Goal: Entertainment & Leisure: Browse casually

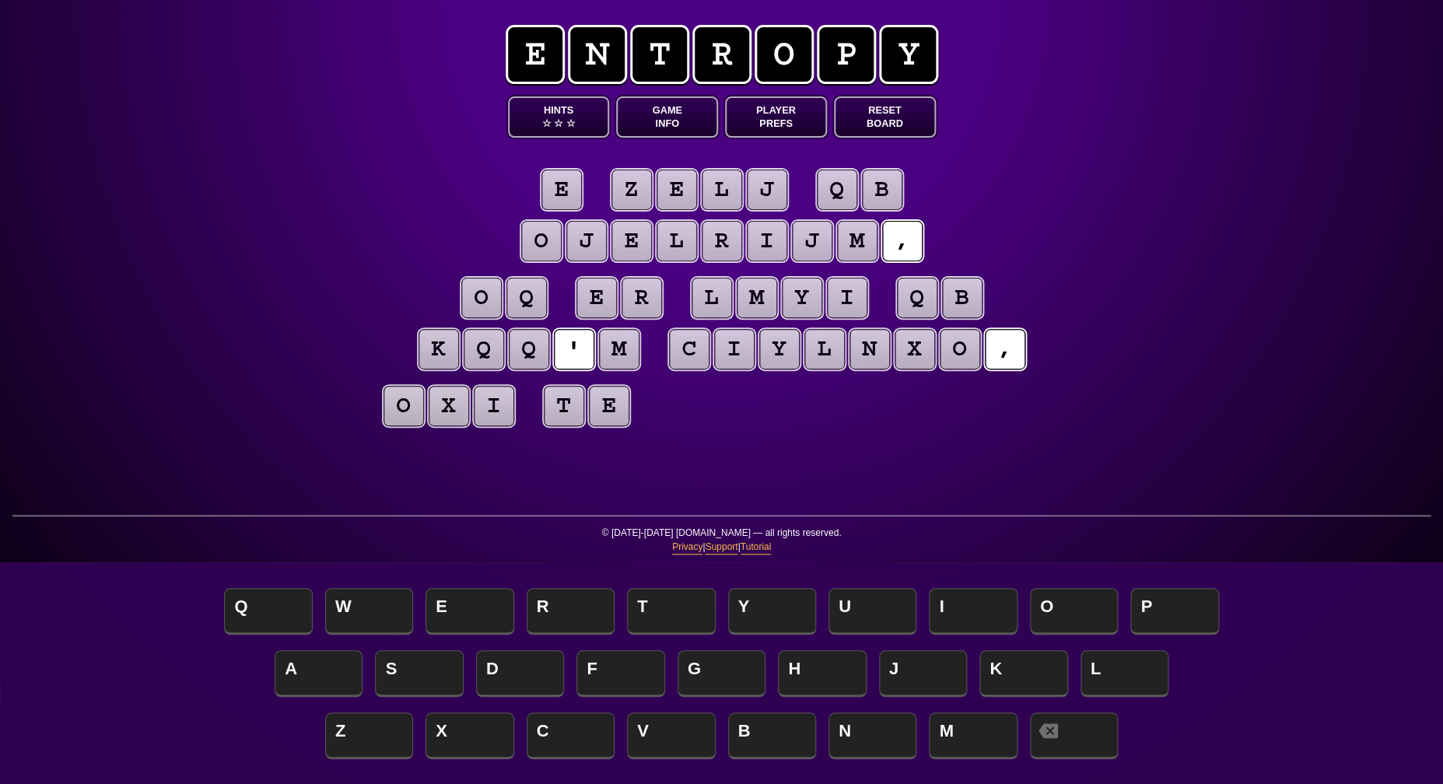
click at [672, 109] on button "Game Info" at bounding box center [667, 116] width 102 height 41
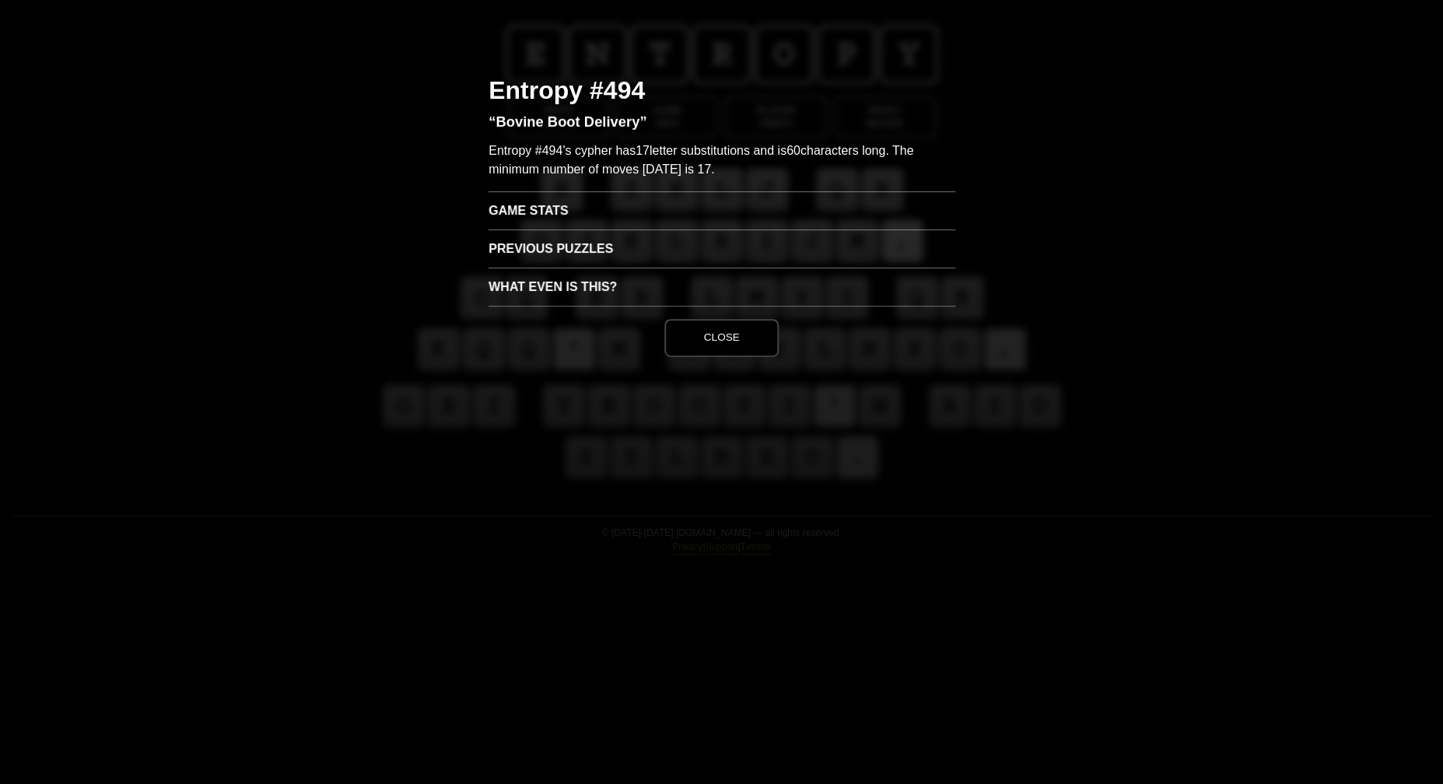
click at [573, 205] on h3 "Game Stats" at bounding box center [722, 210] width 467 height 38
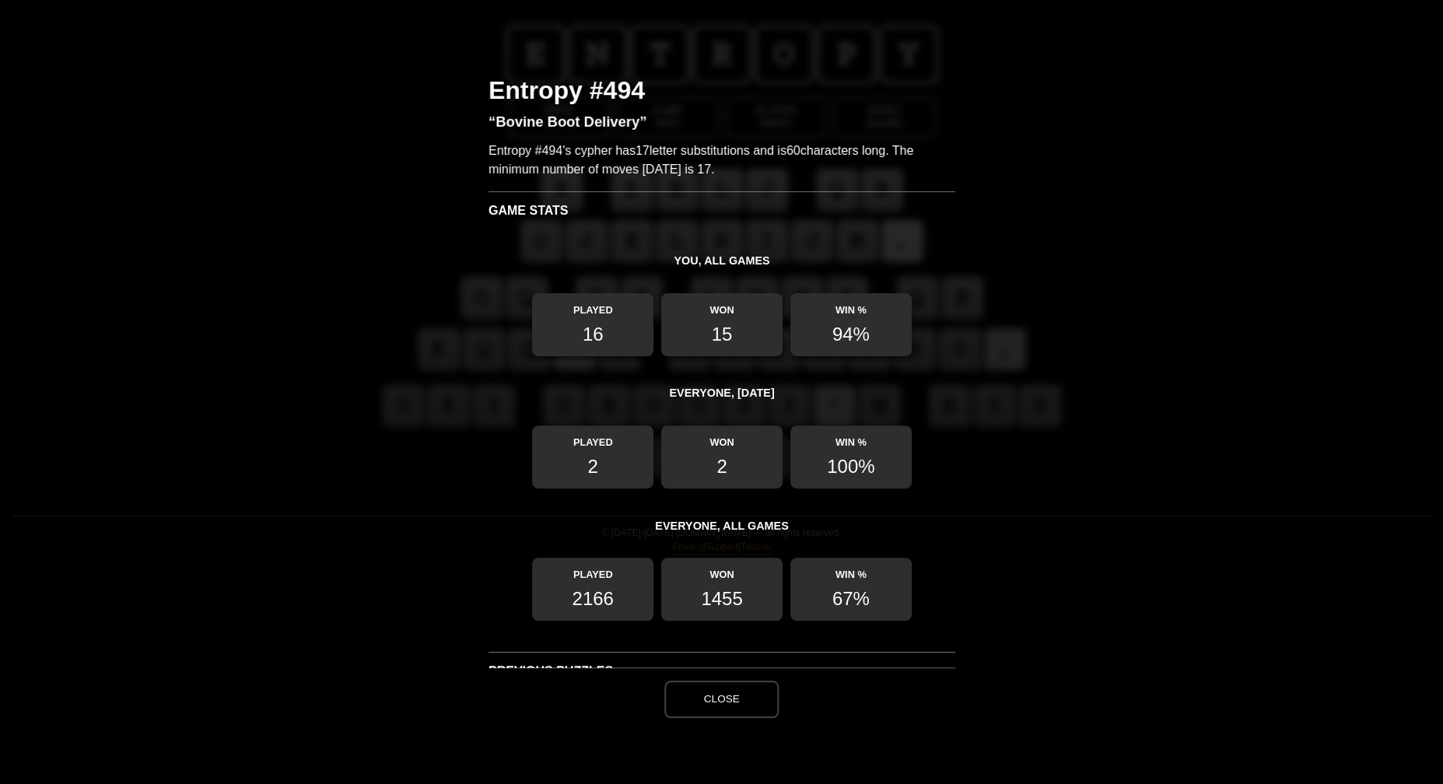
click at [711, 696] on button "Close" at bounding box center [721, 699] width 114 height 37
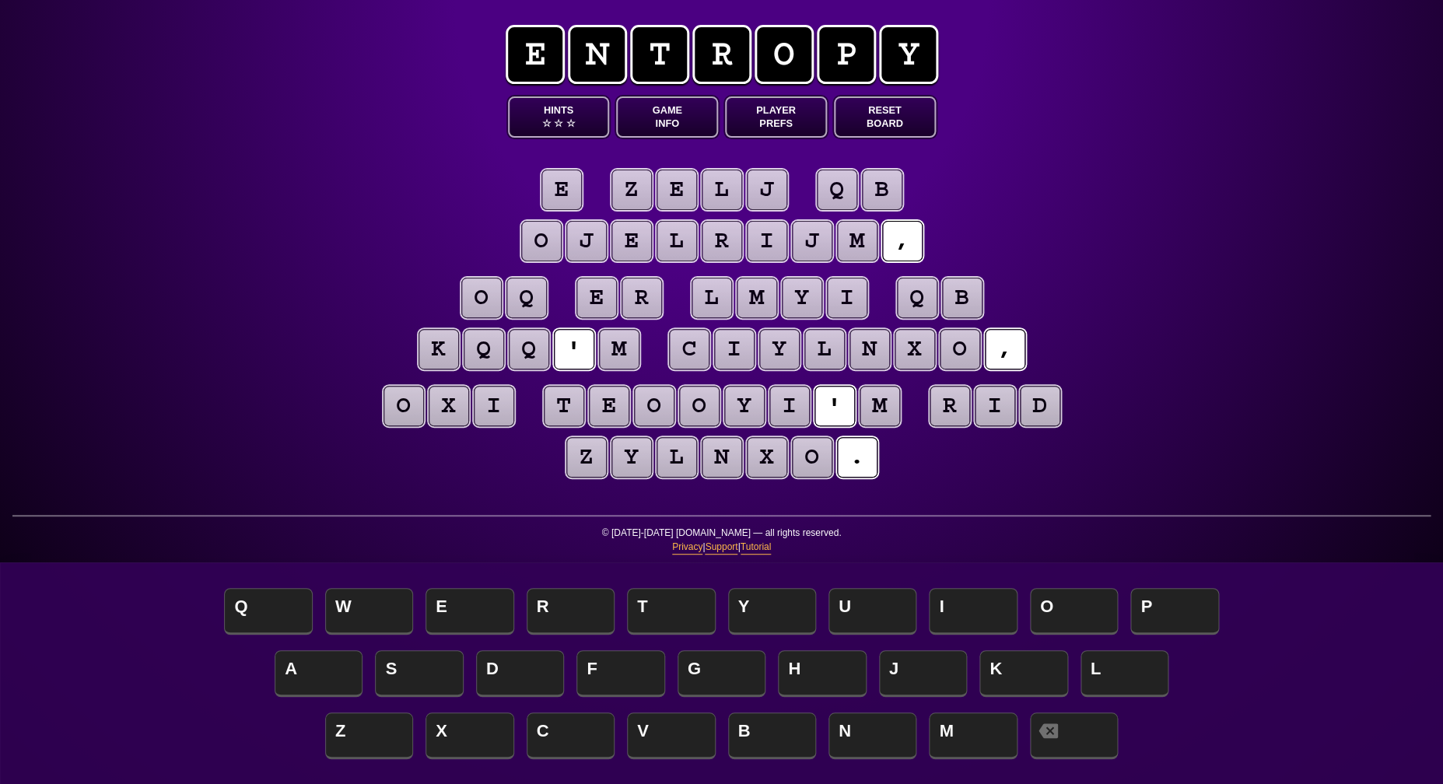
click at [559, 197] on puzzle-tile "e" at bounding box center [561, 190] width 40 height 40
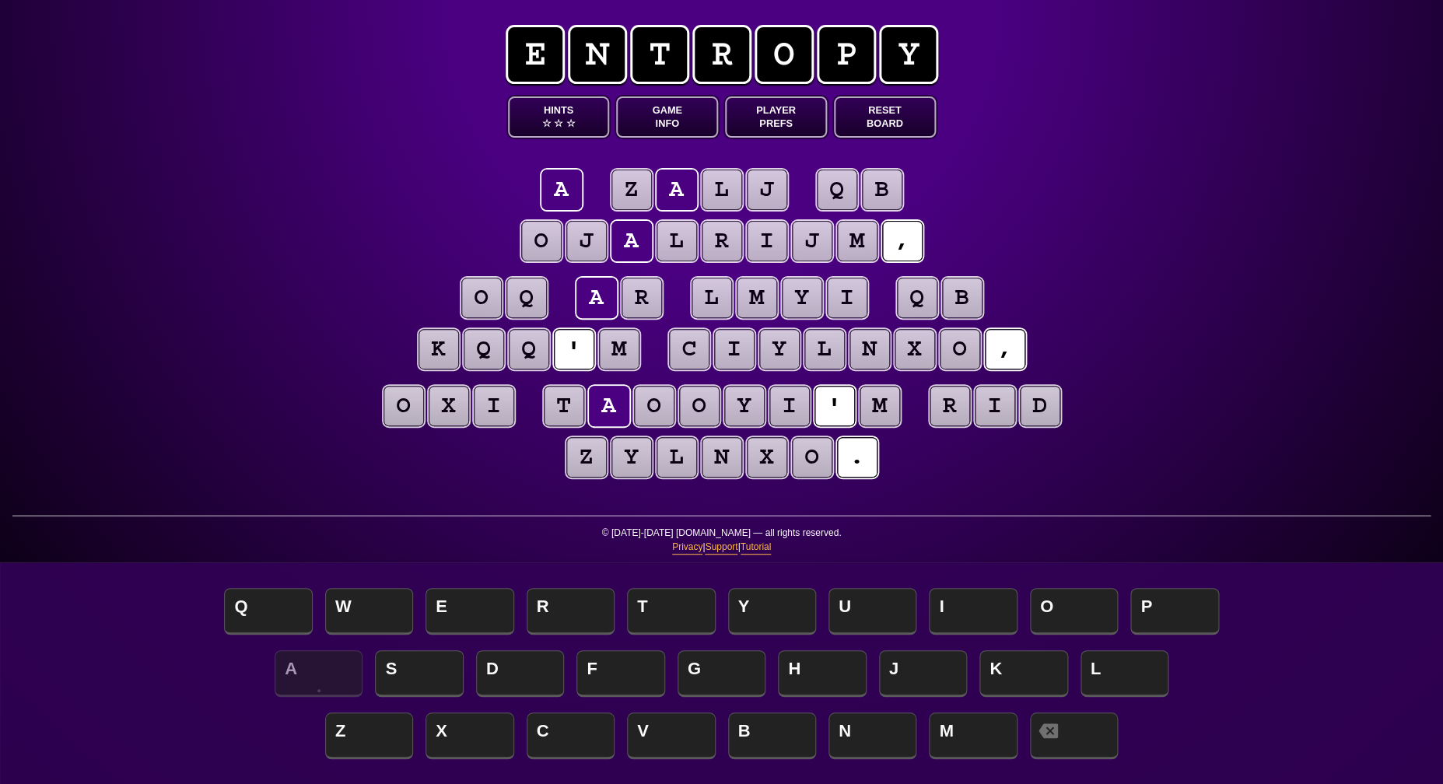
click at [626, 352] on puzzle-tile "m" at bounding box center [619, 349] width 40 height 40
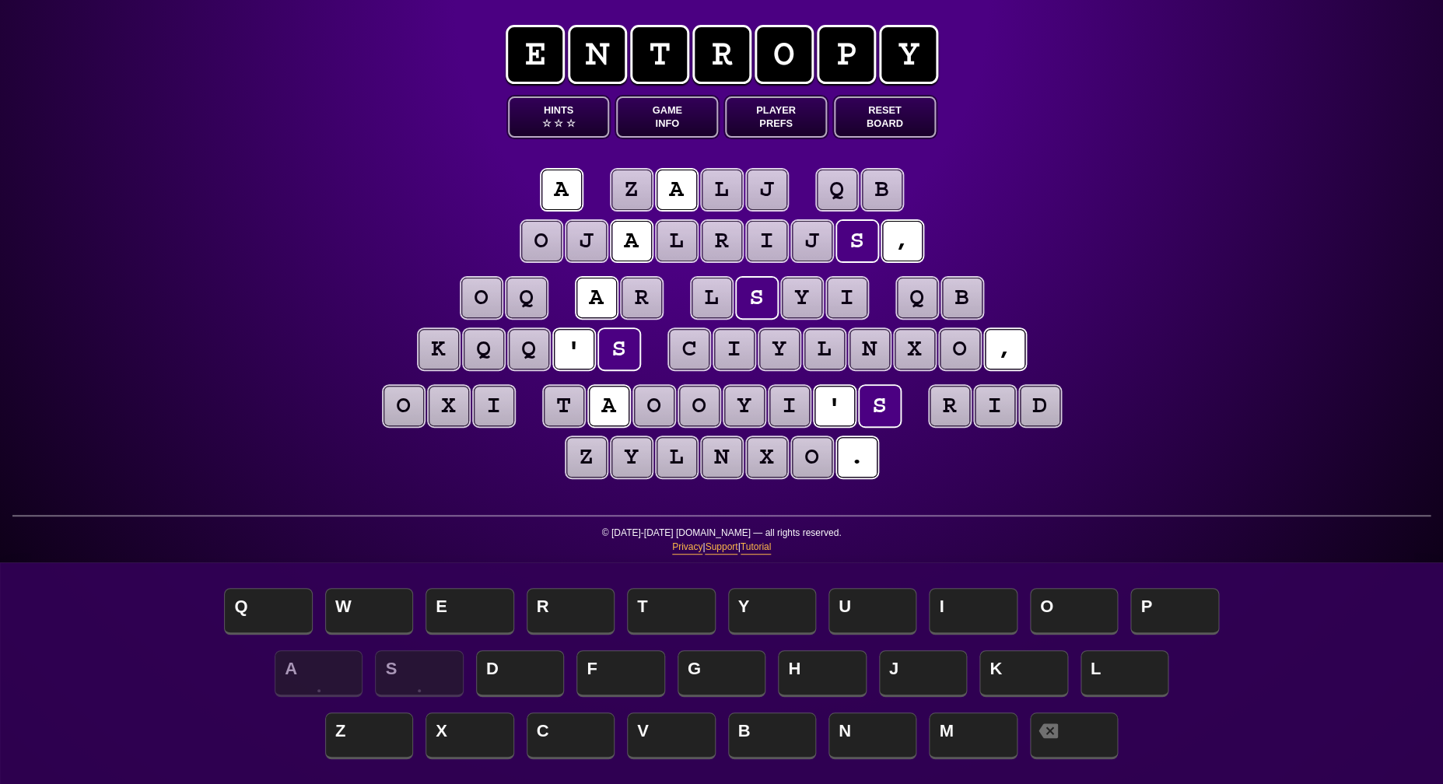
click at [227, 297] on div "e n t r o p y Hints ☆ ☆ ☆ Game Info Player Prefs Reset Board a z a l j q b o j …" at bounding box center [721, 392] width 1443 height 784
click at [884, 188] on puzzle-tile "b" at bounding box center [882, 190] width 40 height 40
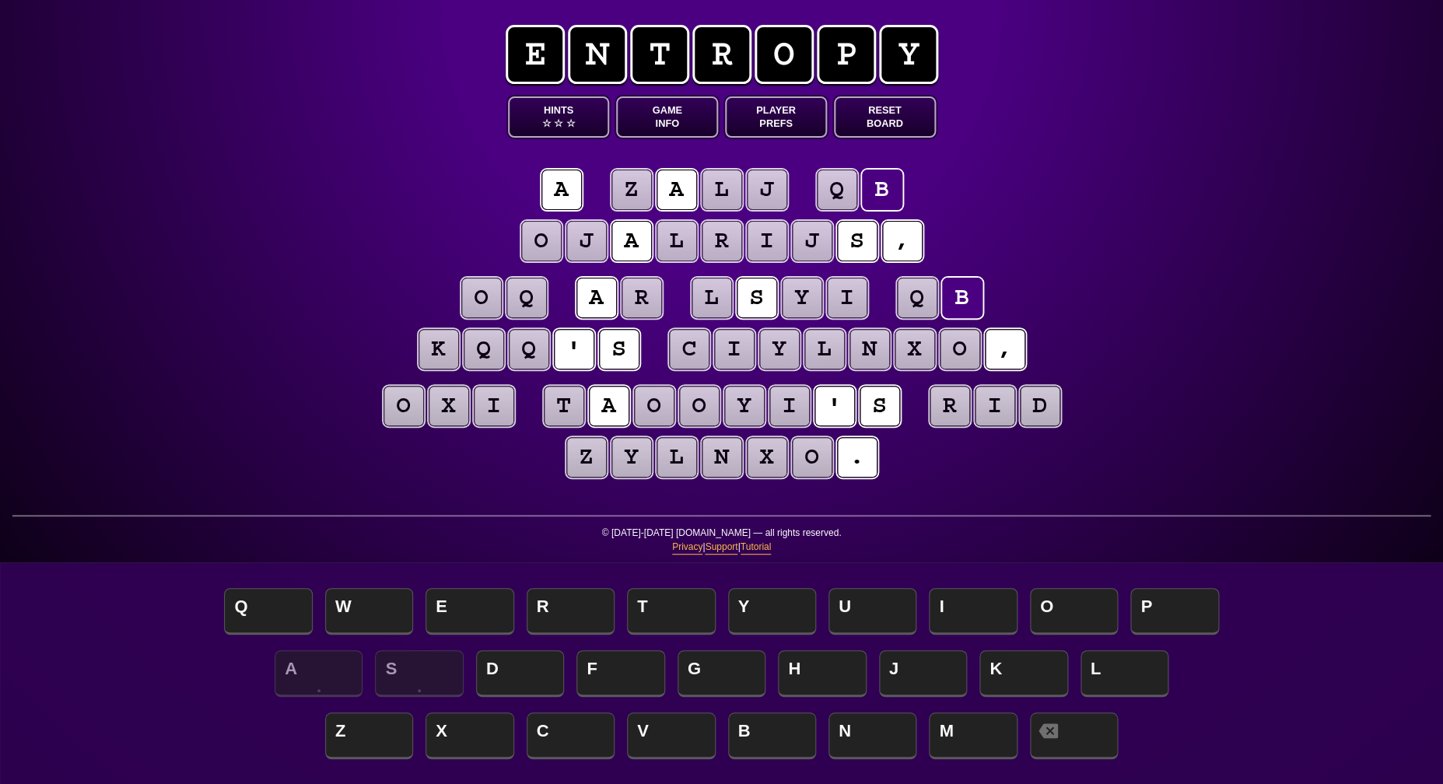
click at [488, 359] on puzzle-tile "q" at bounding box center [484, 349] width 40 height 40
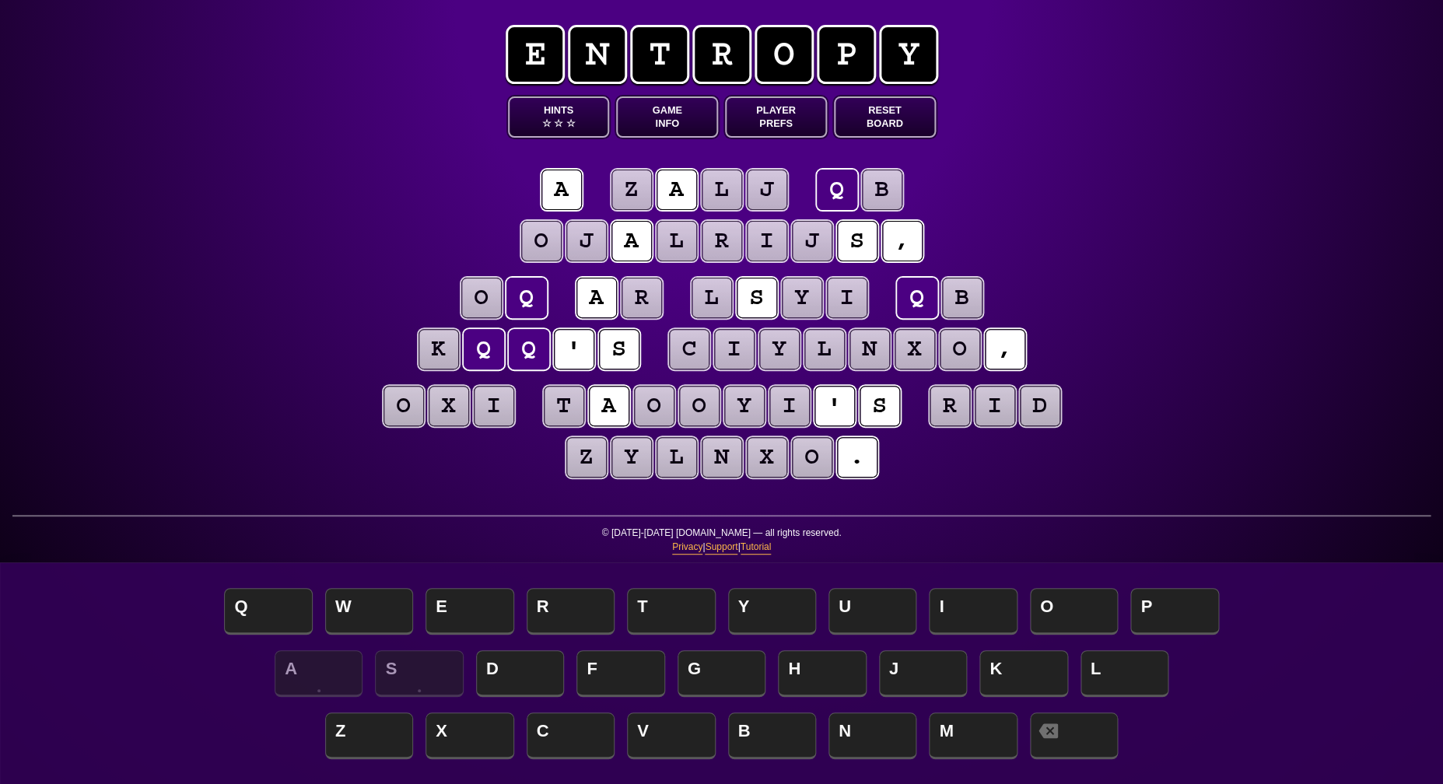
click at [492, 408] on puzzle-tile "i" at bounding box center [494, 406] width 40 height 40
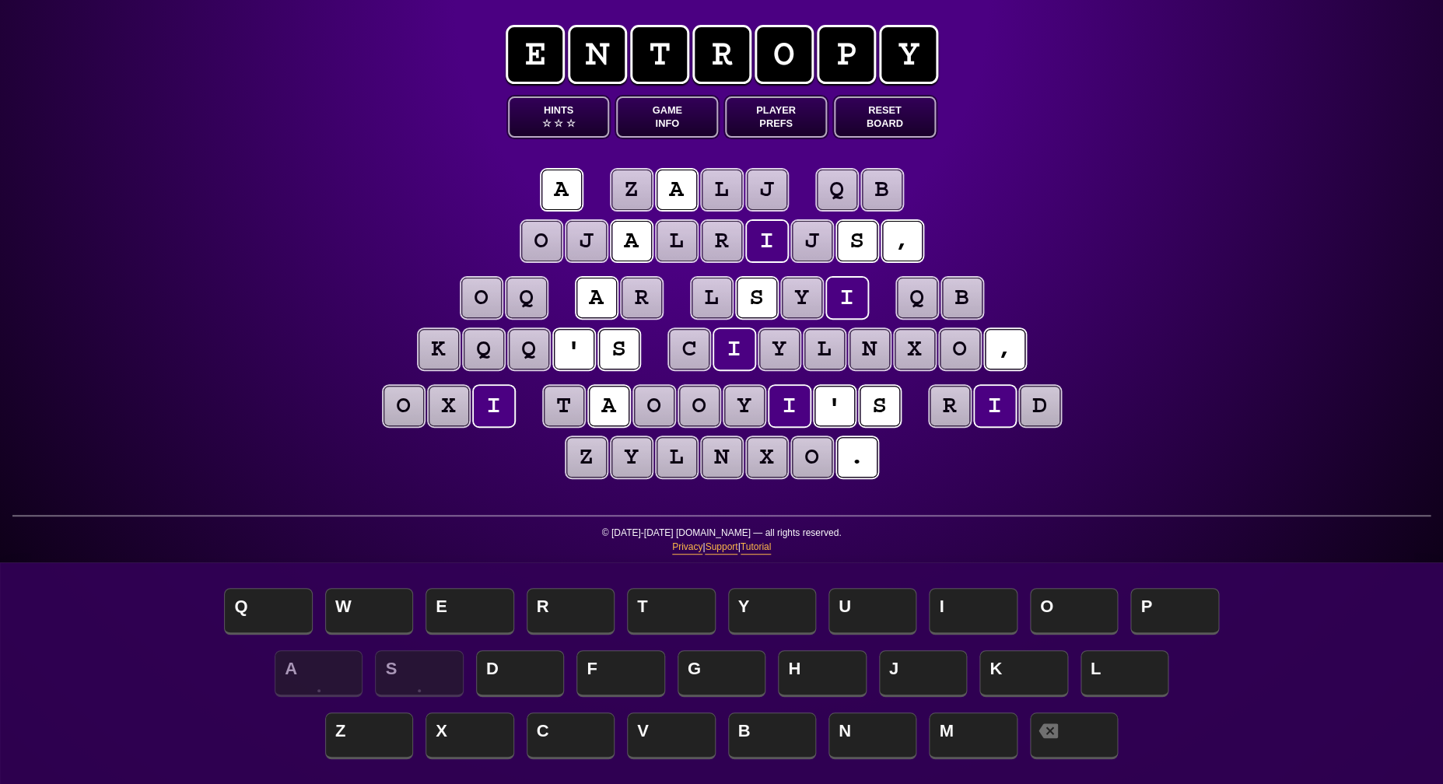
click at [451, 411] on puzzle-tile "x" at bounding box center [449, 406] width 40 height 40
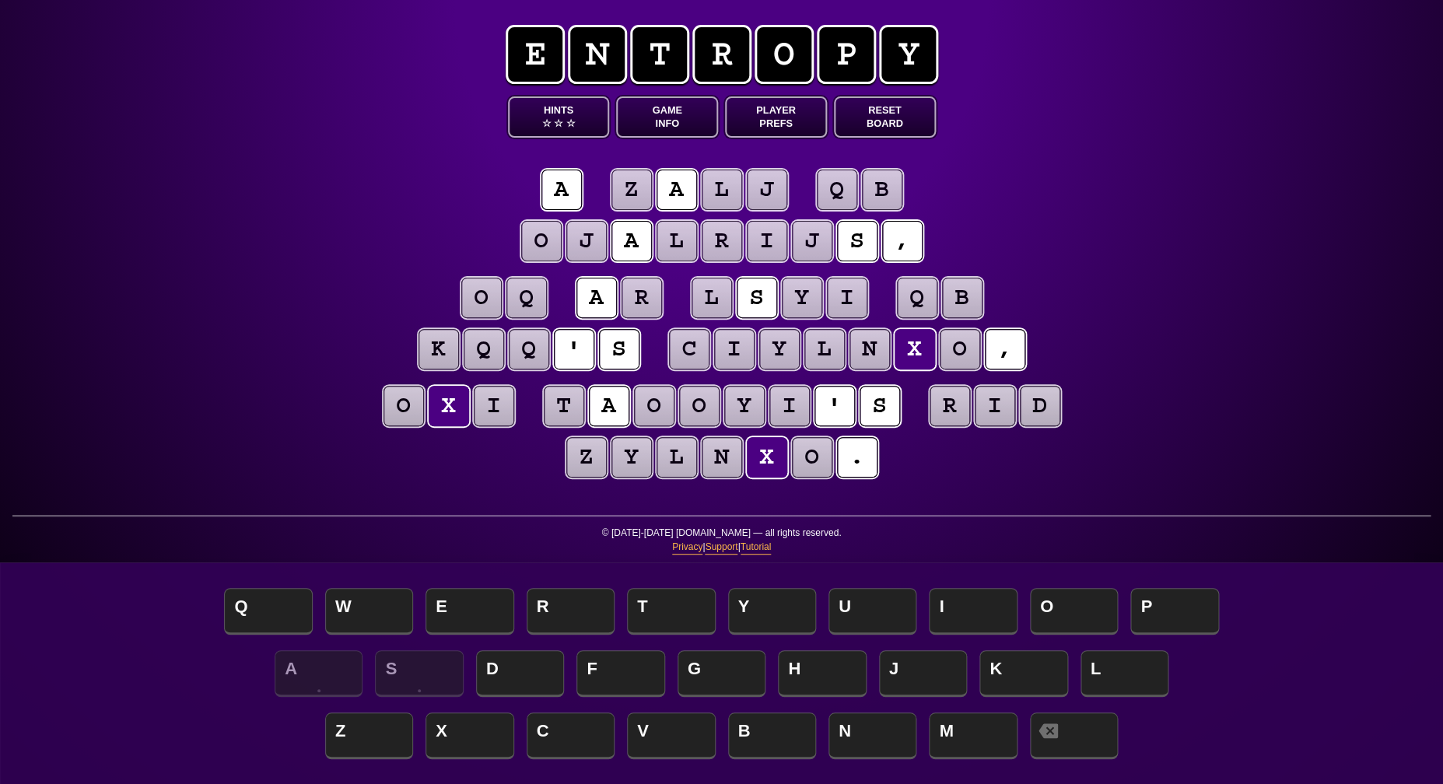
click at [404, 408] on puzzle-tile "o" at bounding box center [404, 406] width 40 height 40
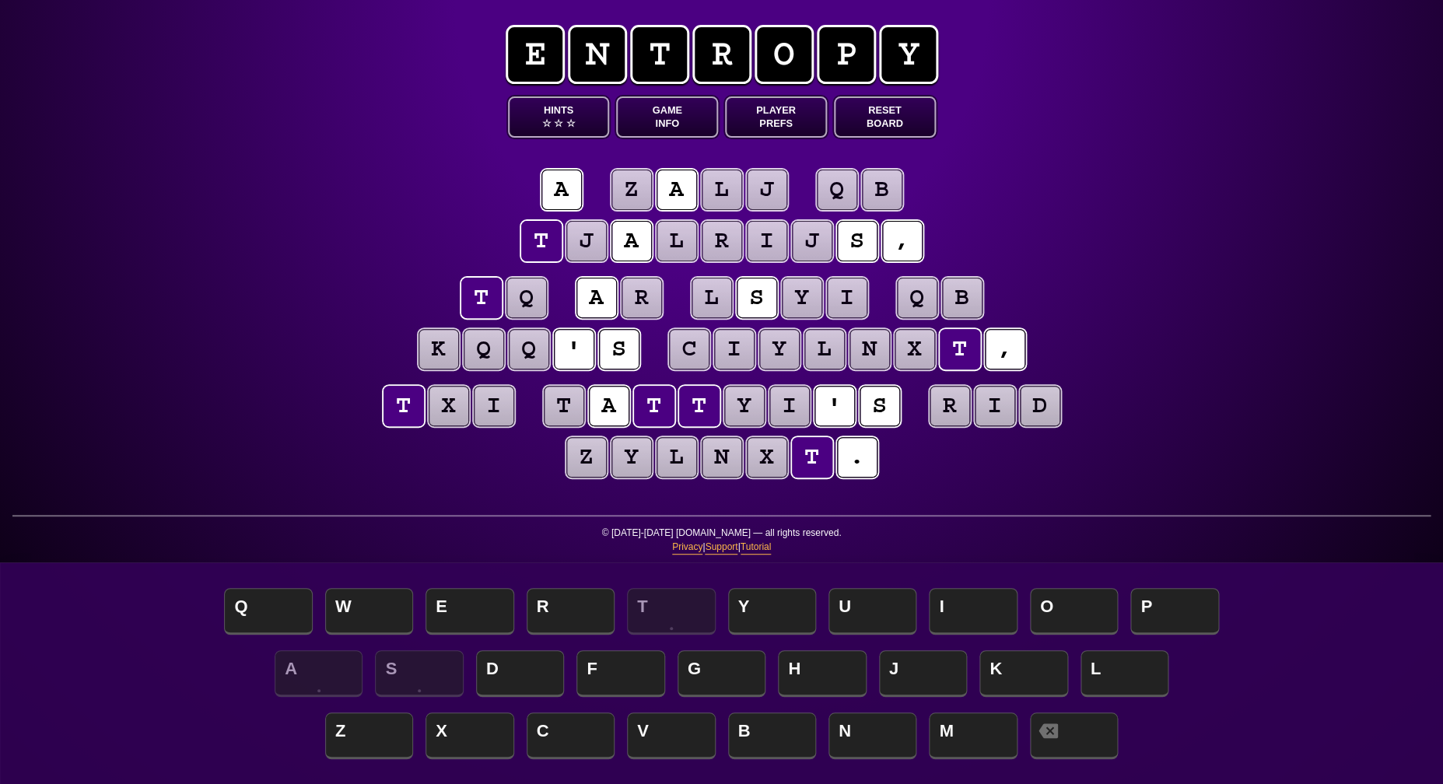
scroll to position [0, 1]
click at [438, 411] on puzzle-tile "x" at bounding box center [449, 406] width 40 height 40
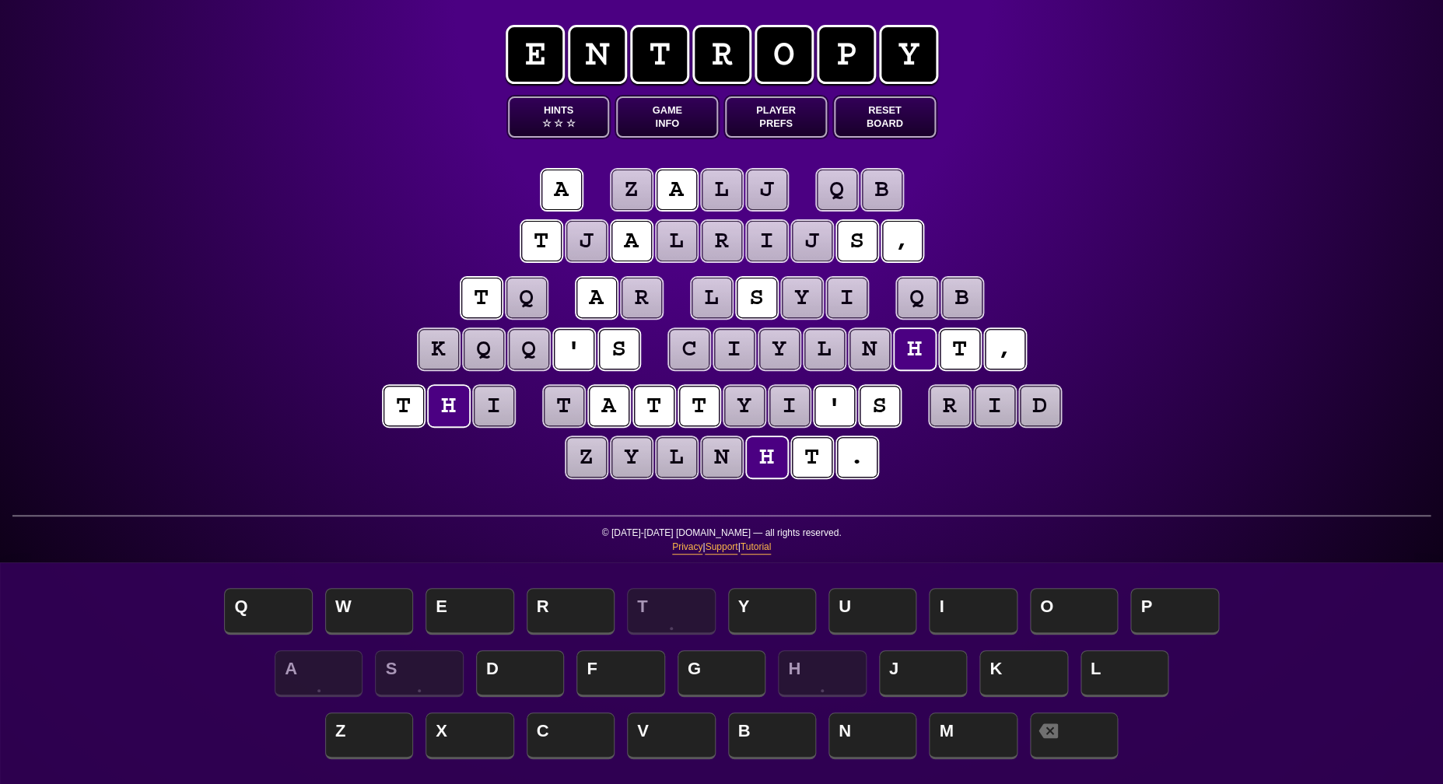
click at [497, 409] on puzzle-tile "i" at bounding box center [494, 406] width 40 height 40
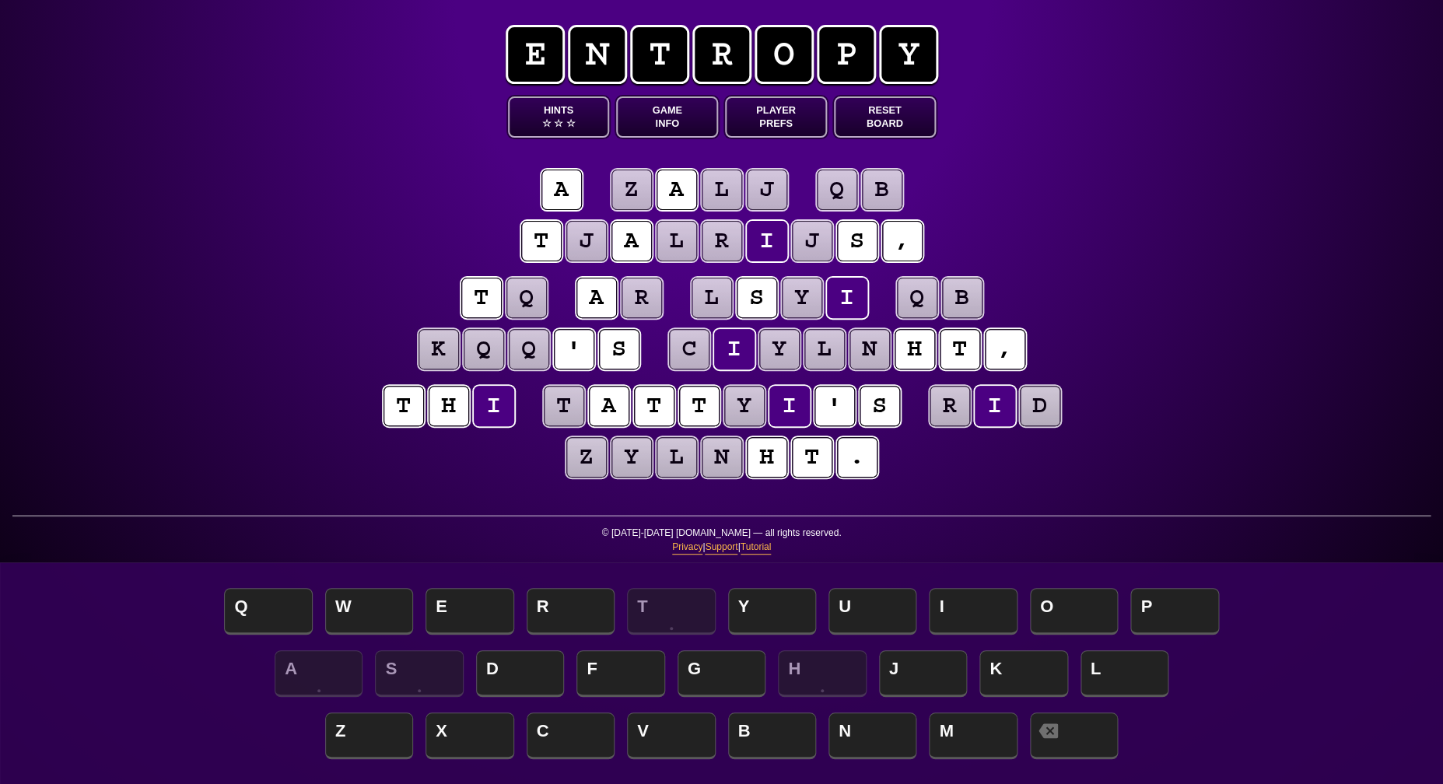
scroll to position [0, 0]
click at [335, 401] on puzzle-line "t h e t a t t y e ' s r e d z y l n h t ." at bounding box center [722, 433] width 797 height 102
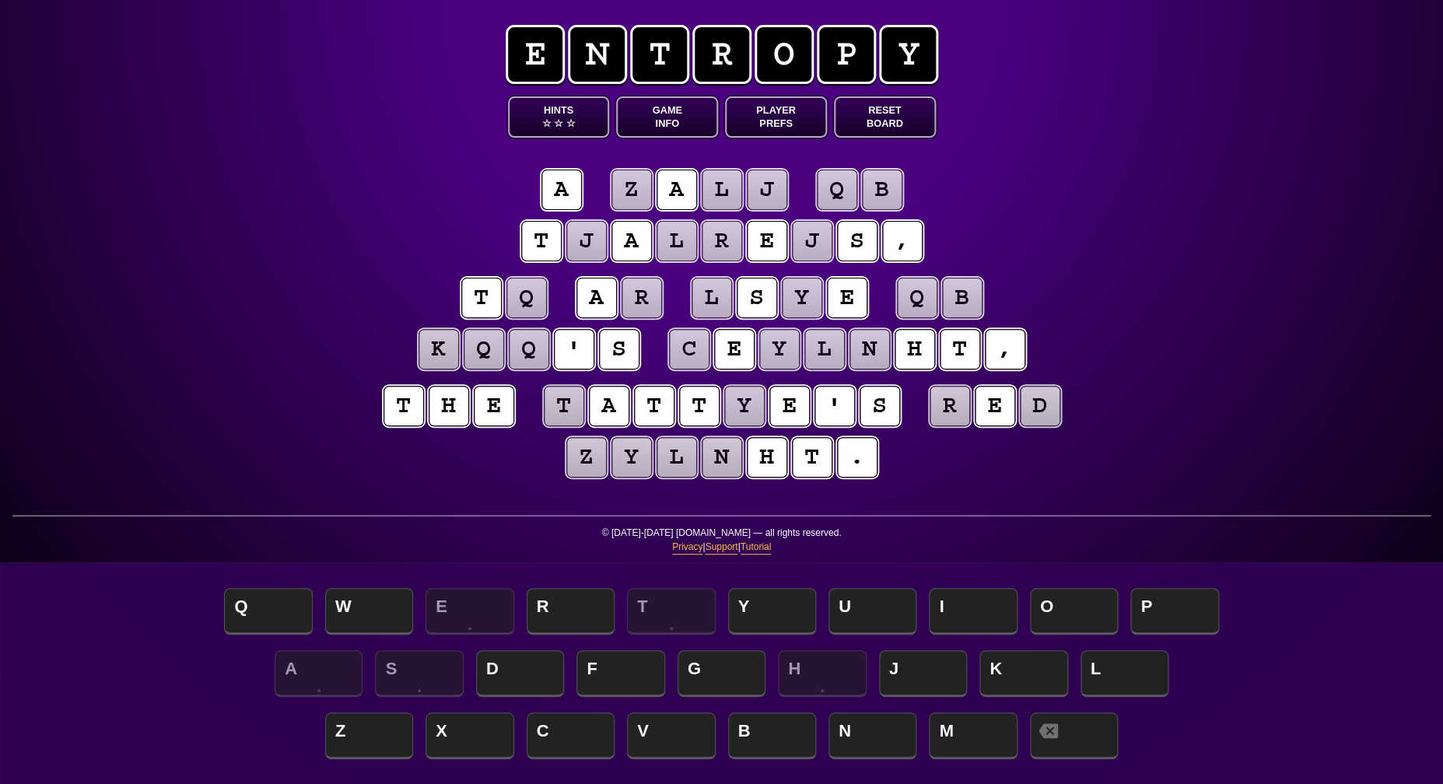
click at [716, 470] on puzzle-tile "n" at bounding box center [722, 457] width 40 height 40
click at [454, 495] on entropy-puzzle "a z a l j q b t j a l r e j s , t q a r l s y e q b k q q ' s c e y l g h t , t…" at bounding box center [722, 326] width 797 height 377
click at [692, 348] on puzzle-tile "c" at bounding box center [689, 349] width 40 height 40
click at [786, 350] on puzzle-tile "y" at bounding box center [779, 349] width 40 height 40
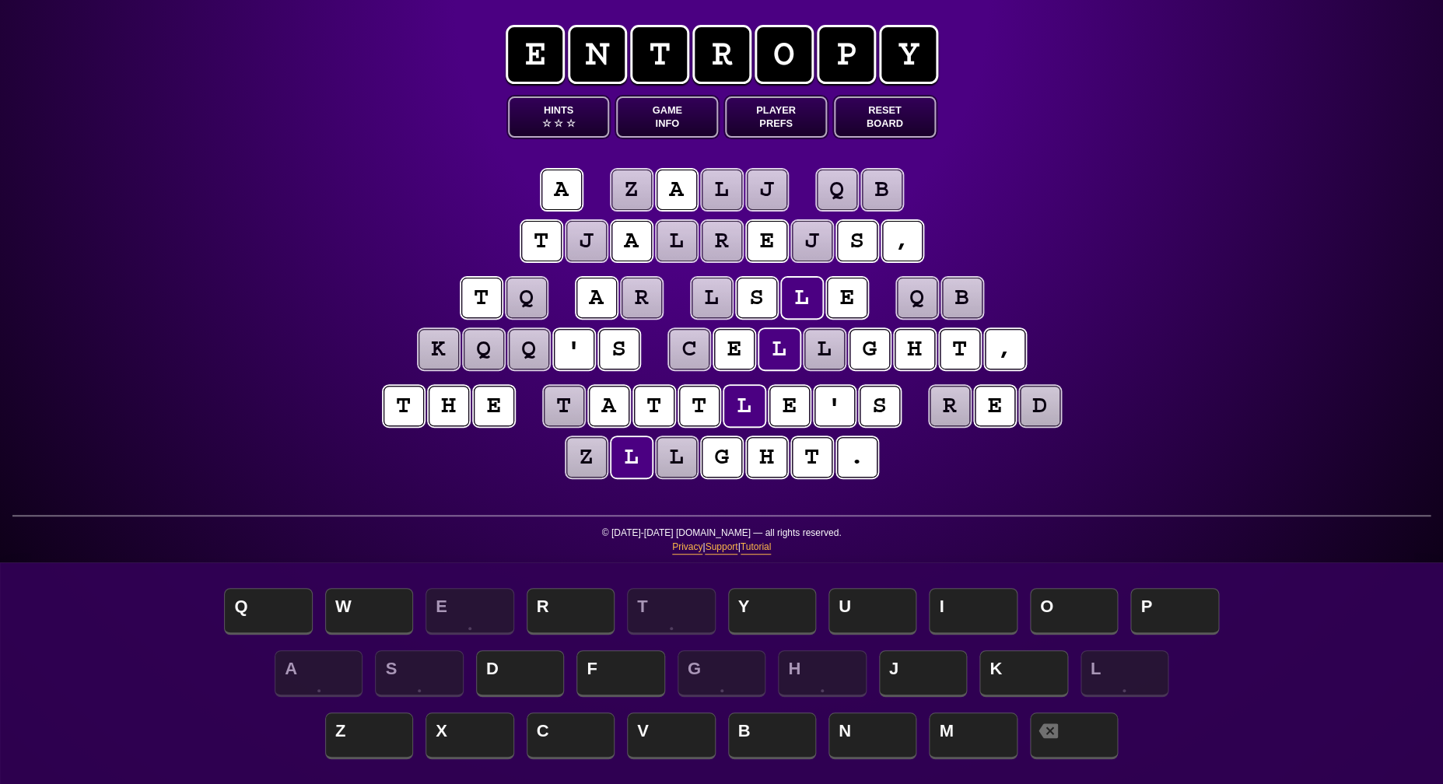
click at [834, 345] on puzzle-tile "l" at bounding box center [824, 349] width 40 height 40
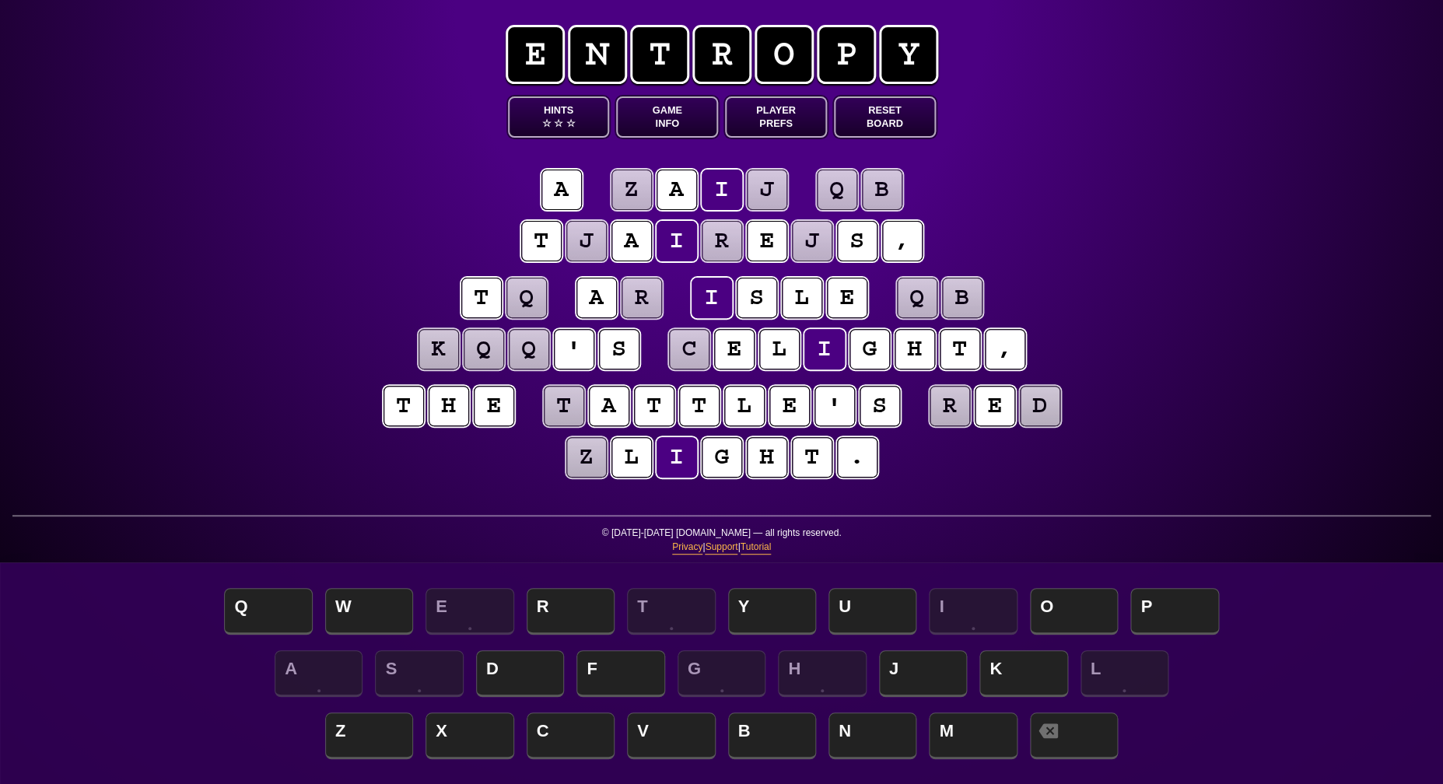
scroll to position [1, 0]
click at [693, 344] on puzzle-tile "c" at bounding box center [689, 349] width 40 height 40
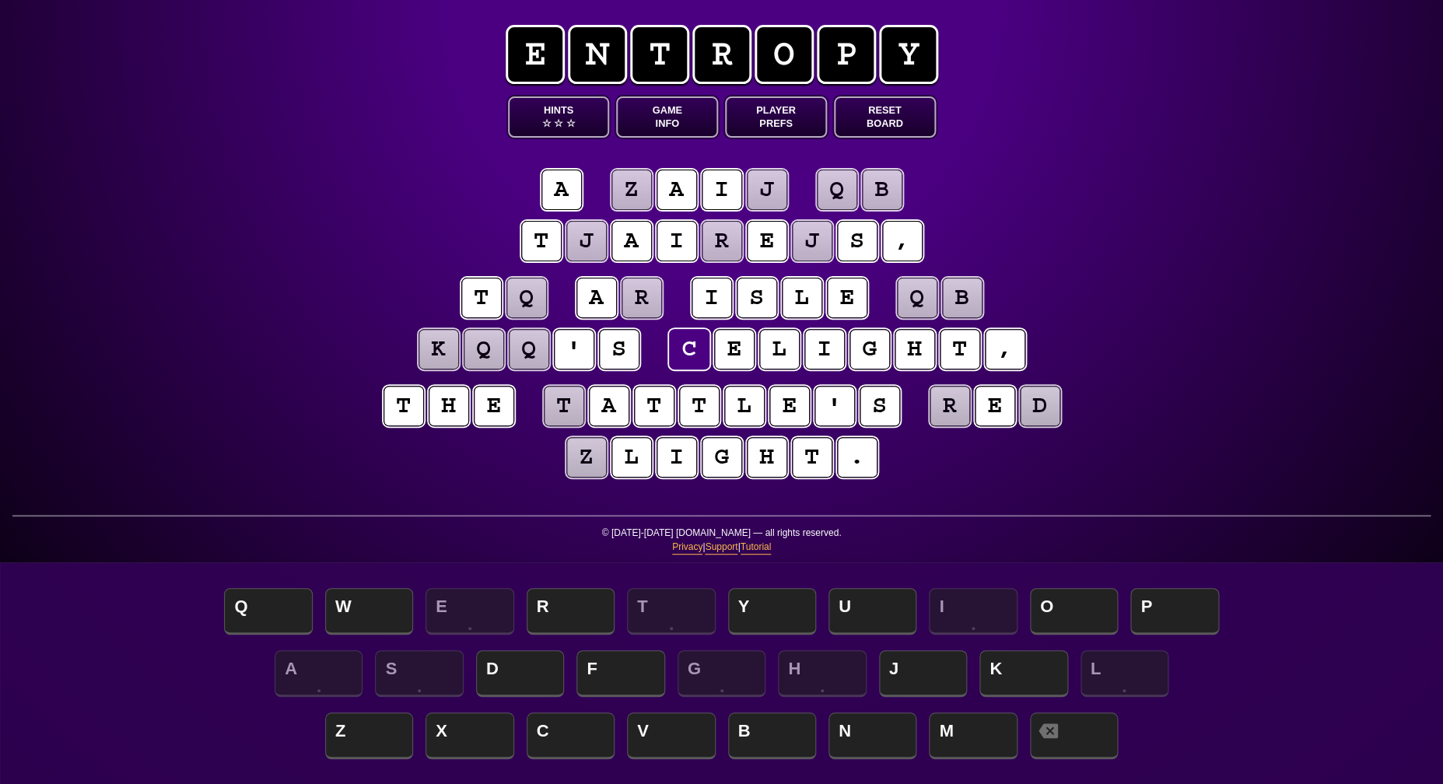
scroll to position [0, 0]
click at [231, 386] on div "e n t r o p y Hints ☆ ☆ ☆ Game Info Player Prefs Reset Board a z a i j q b t j …" at bounding box center [721, 392] width 1443 height 784
click at [525, 305] on puzzle-tile "q" at bounding box center [526, 298] width 40 height 40
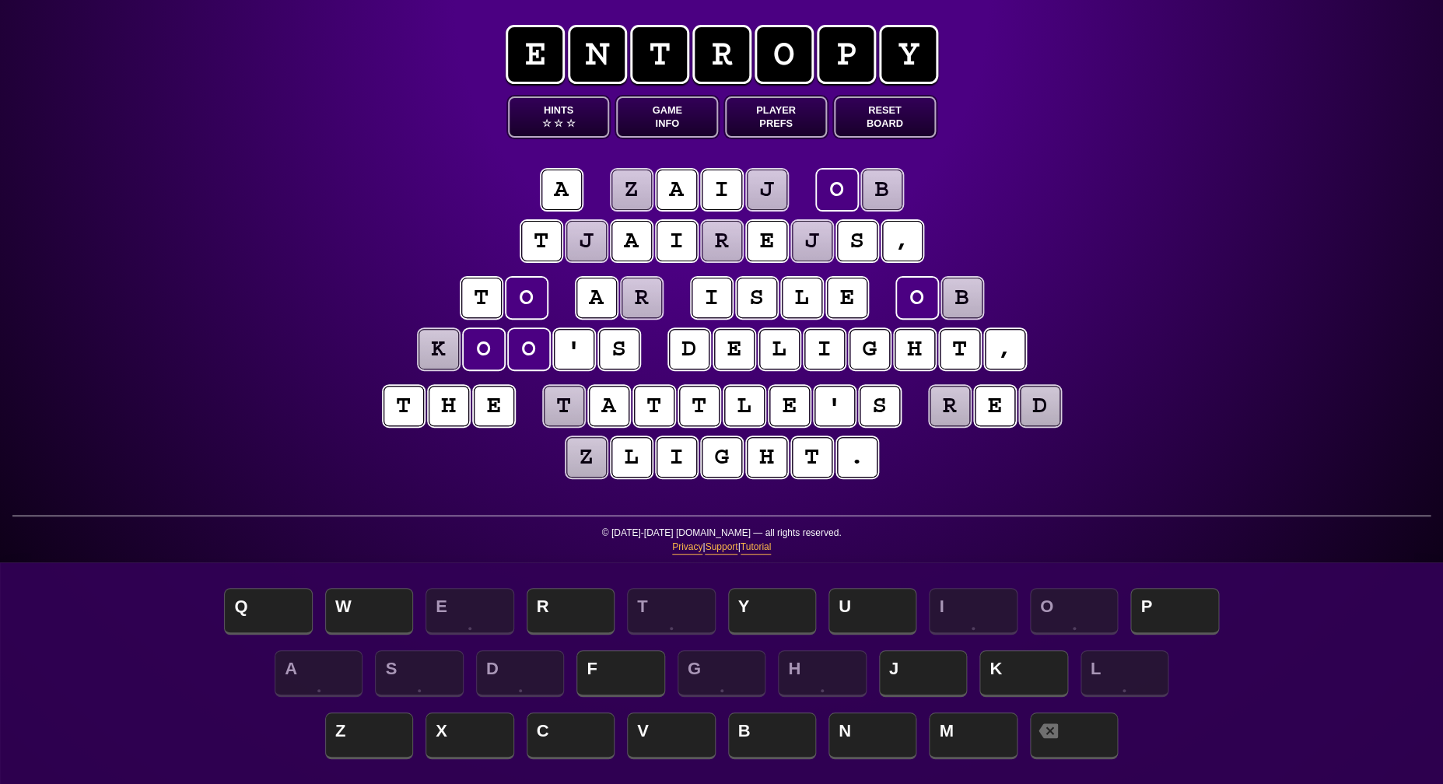
click at [270, 330] on div "e n t r o p y Hints ☆ ☆ ☆ Game Info Player Prefs Reset Board a z a i j o b t j …" at bounding box center [721, 392] width 1443 height 784
click at [635, 300] on puzzle-tile "r" at bounding box center [642, 298] width 40 height 40
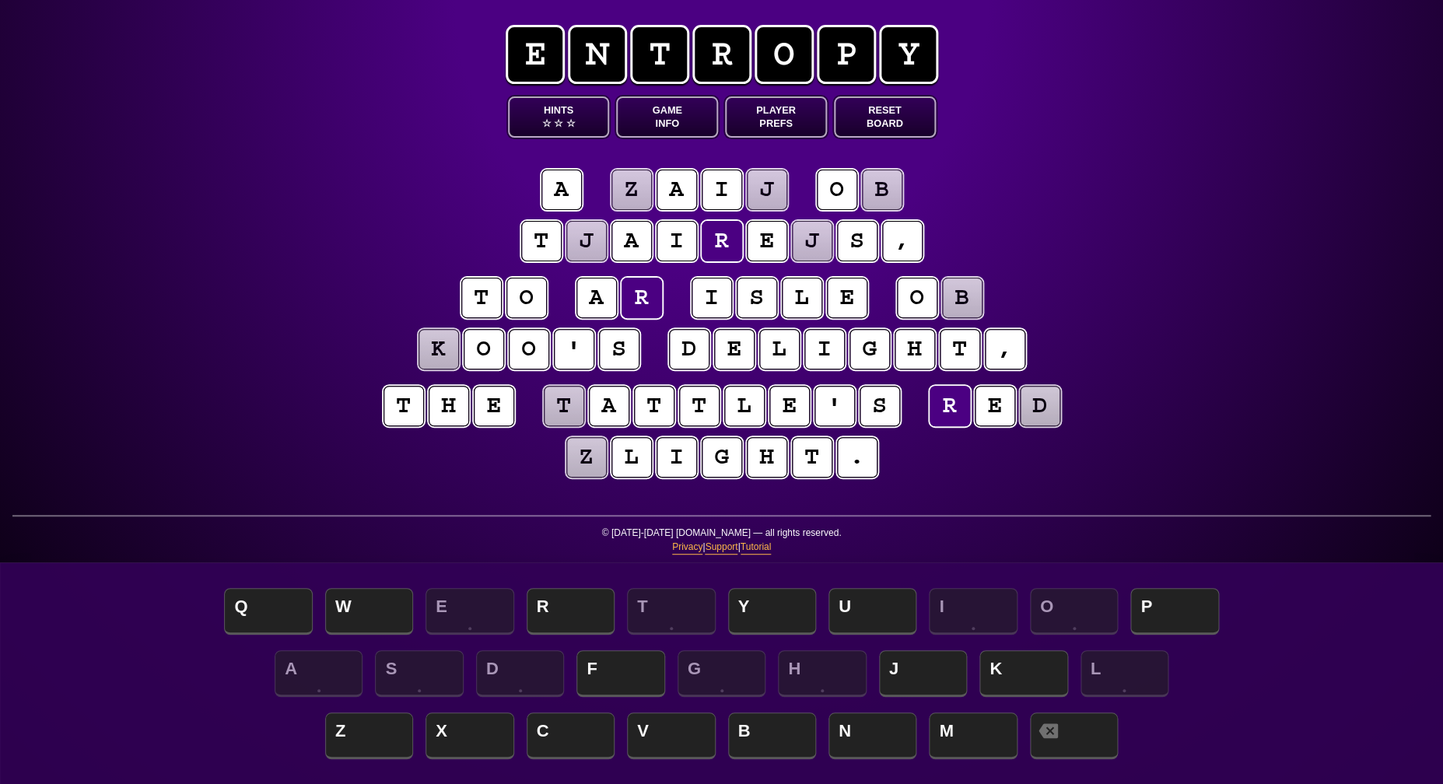
click at [590, 240] on puzzle-tile "j" at bounding box center [586, 241] width 40 height 40
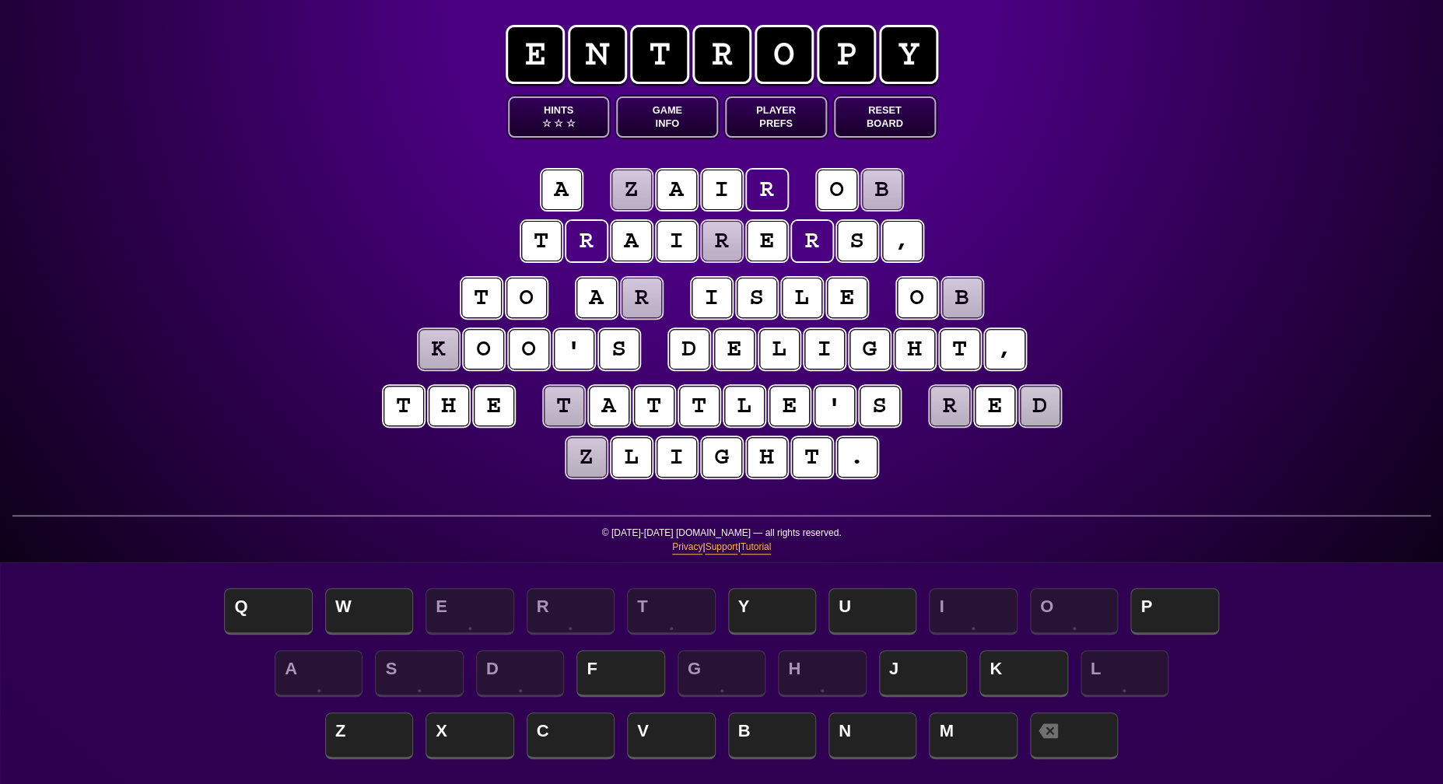
click at [640, 194] on puzzle-tile "z" at bounding box center [631, 190] width 40 height 40
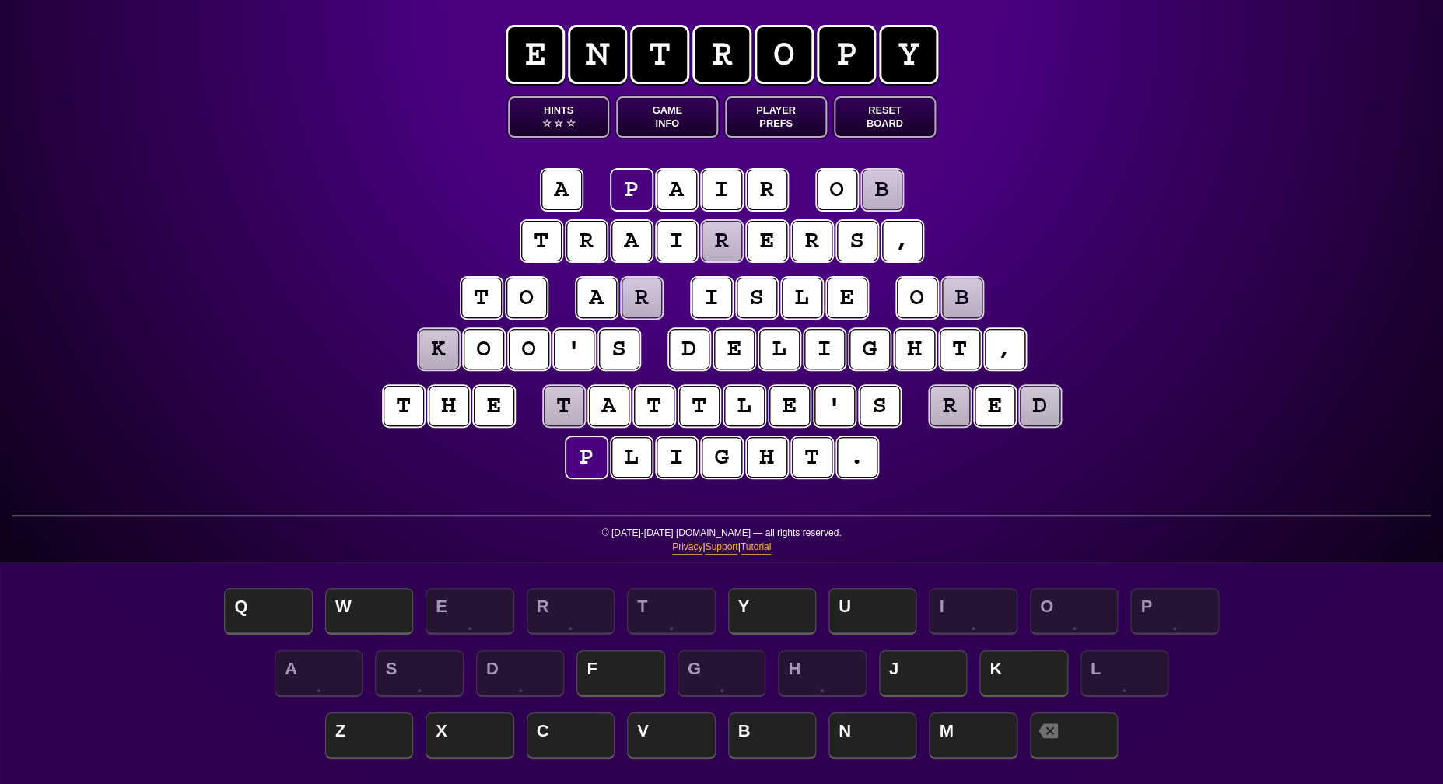
click at [896, 196] on puzzle-tile "b" at bounding box center [882, 190] width 40 height 40
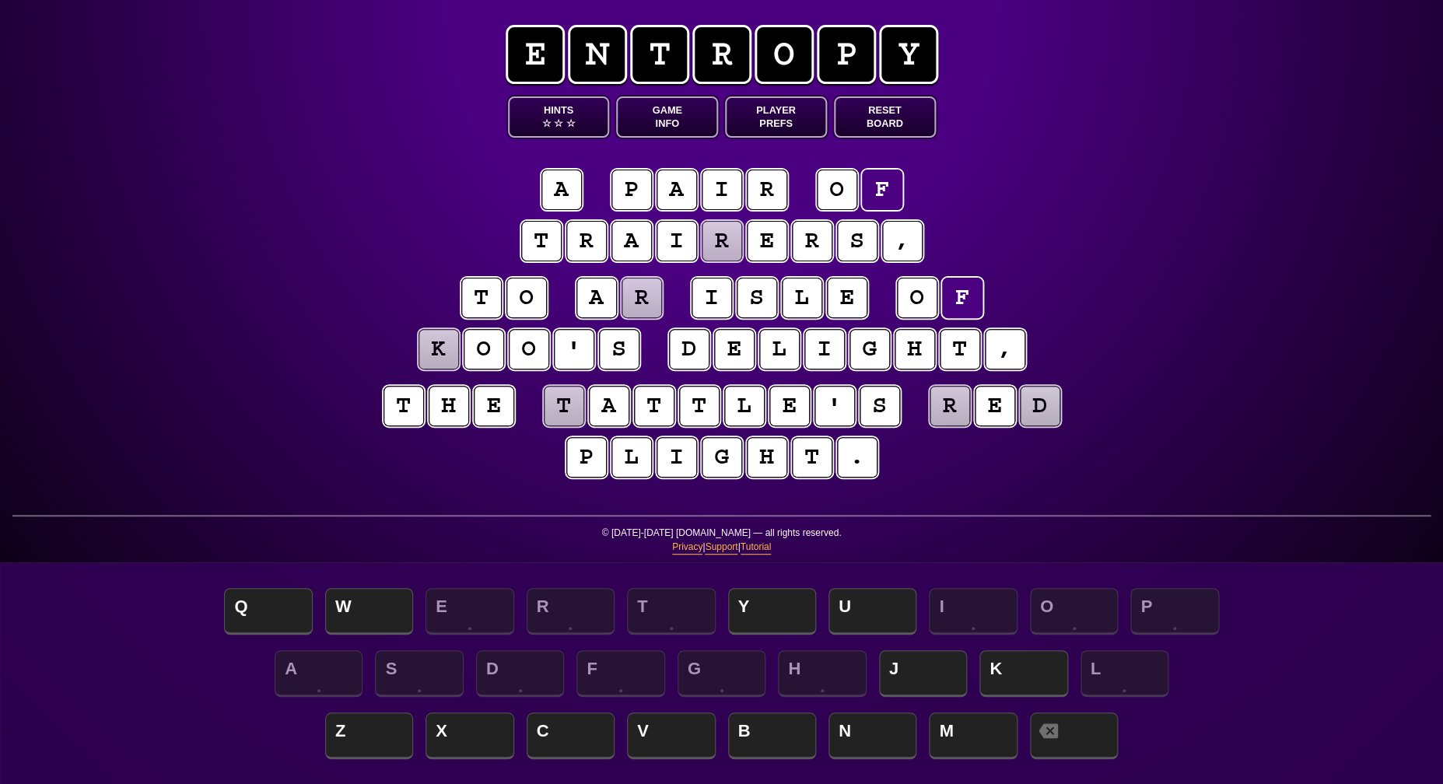
click at [1223, 293] on div "e n t r o p y Hints ☆ ☆ ☆ Game Info Player Prefs Reset Board a p a i r o f t r …" at bounding box center [721, 392] width 1443 height 784
click at [652, 305] on puzzle-tile "r" at bounding box center [642, 298] width 40 height 40
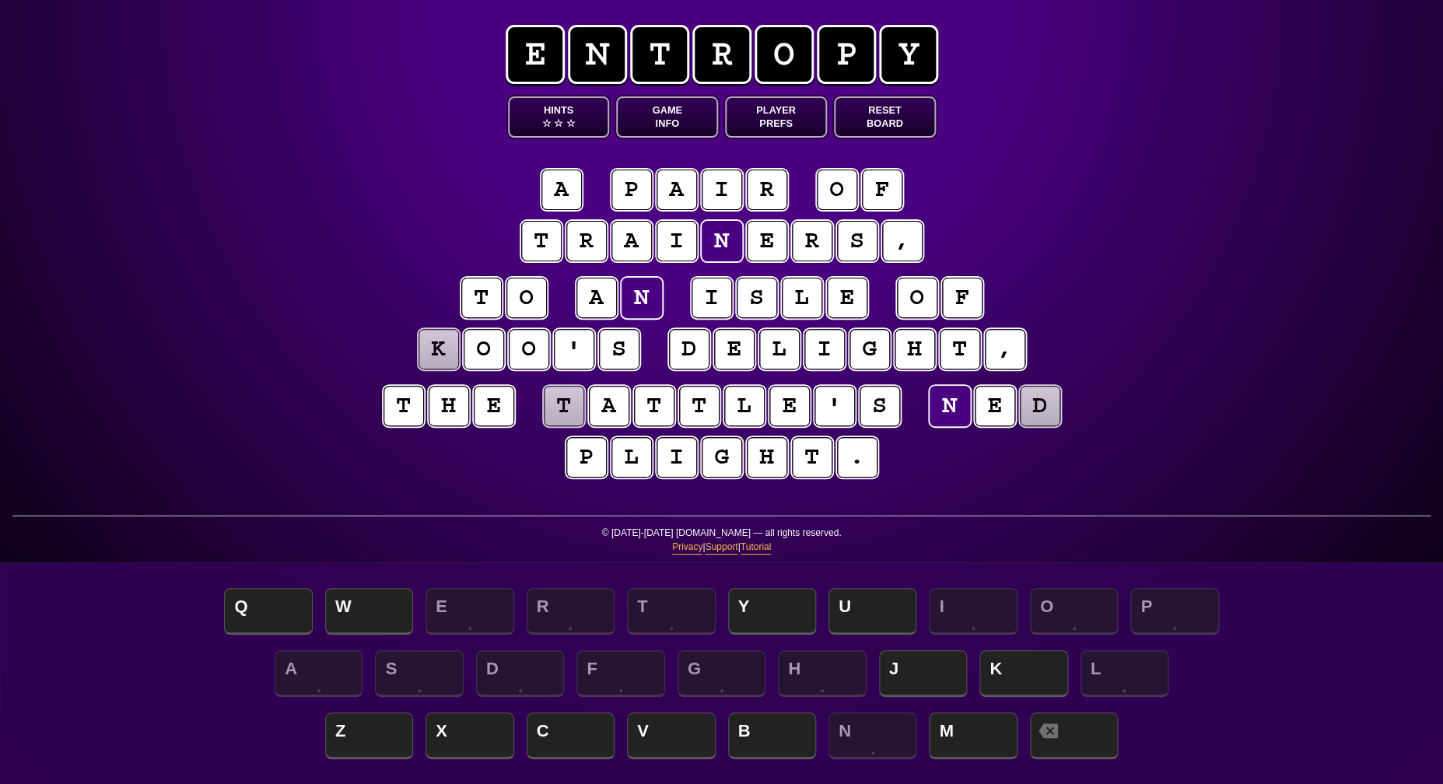
click at [1046, 408] on puzzle-tile "d" at bounding box center [1040, 406] width 40 height 40
click at [561, 415] on puzzle-tile "t" at bounding box center [564, 406] width 40 height 40
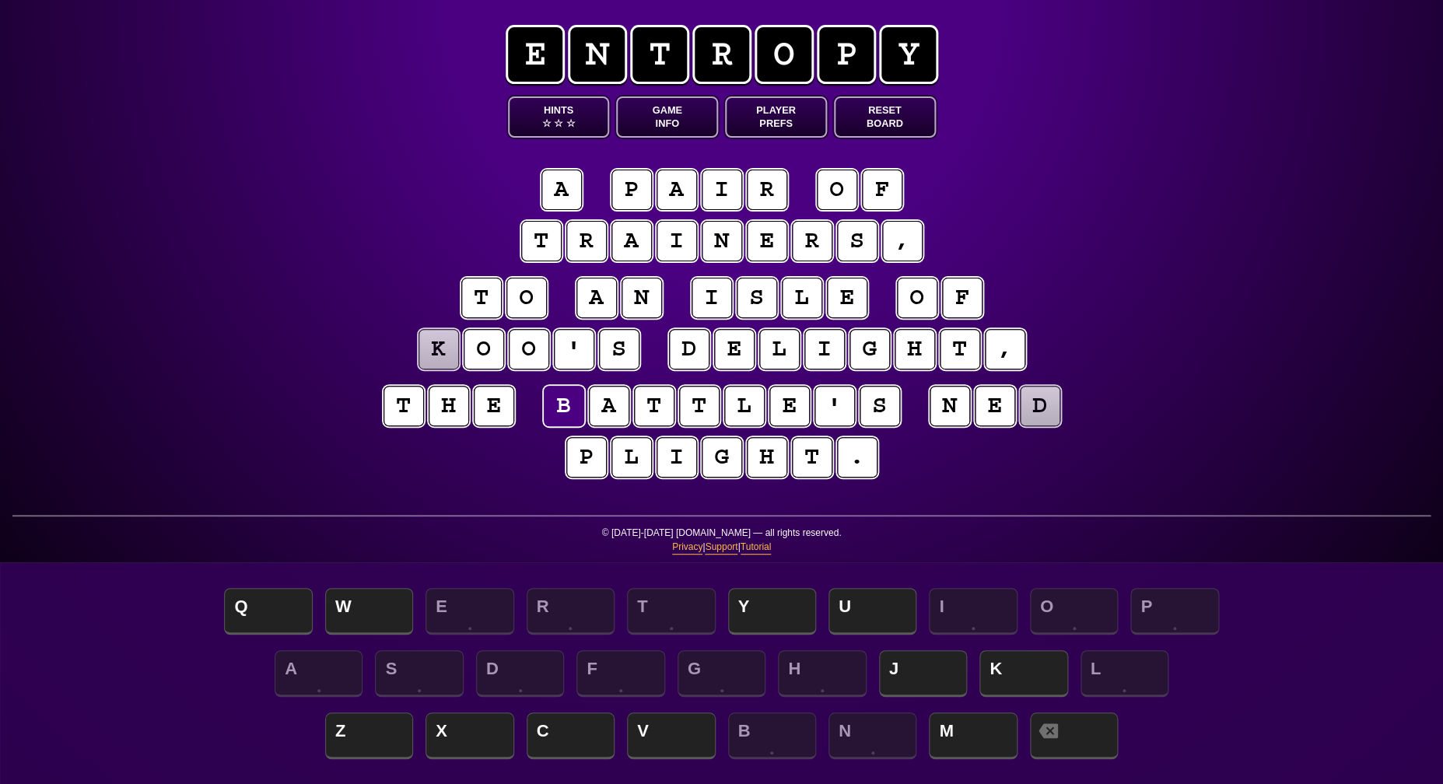
click at [1035, 400] on puzzle-tile "d" at bounding box center [1040, 406] width 40 height 40
click at [141, 429] on div "e n t r o p y Hints ☆ ☆ ☆ Game Info Player Prefs Reset Board a p a i r o f t r …" at bounding box center [721, 392] width 1443 height 784
click at [541, 117] on span "☆" at bounding box center [545, 123] width 9 height 13
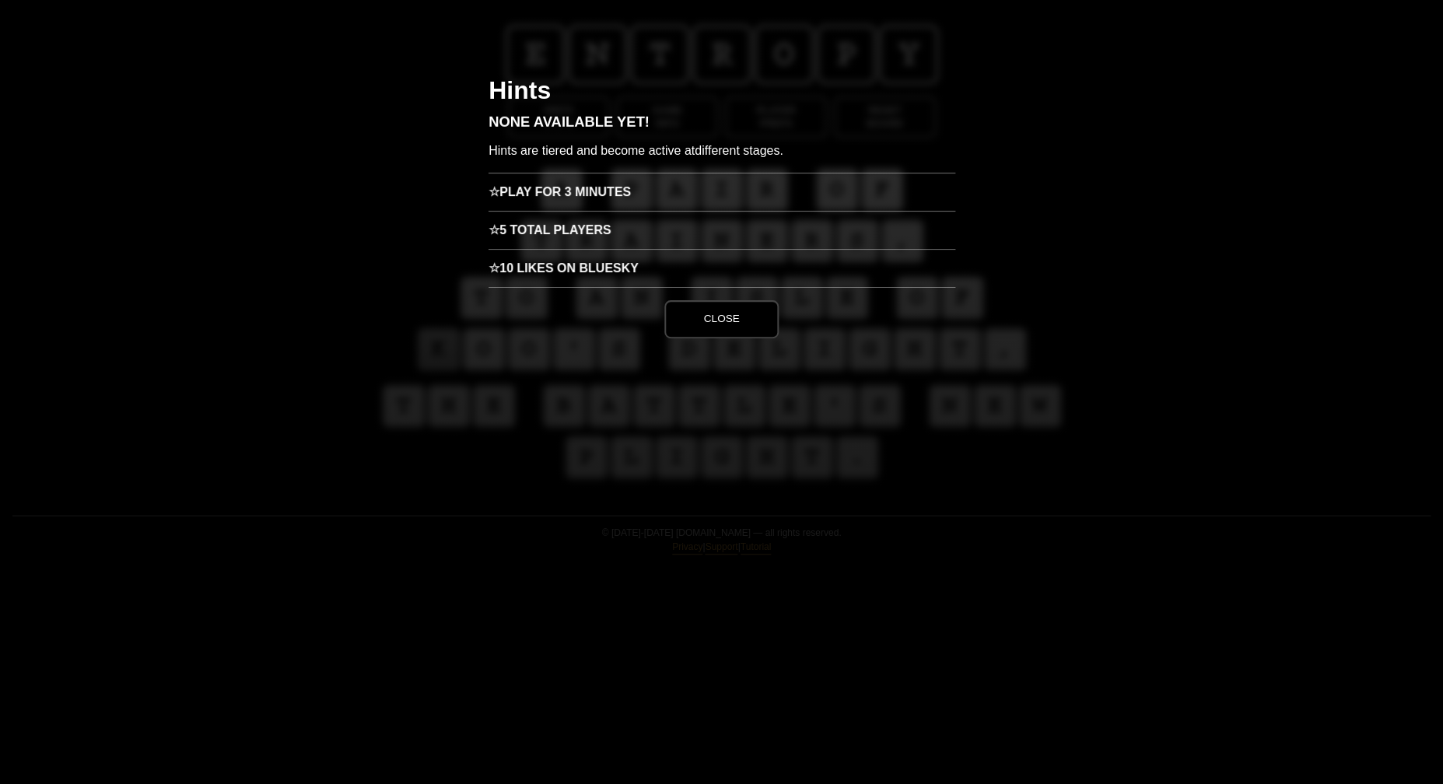
click at [560, 191] on h3 "☆ Play for 3 minutes" at bounding box center [722, 192] width 467 height 38
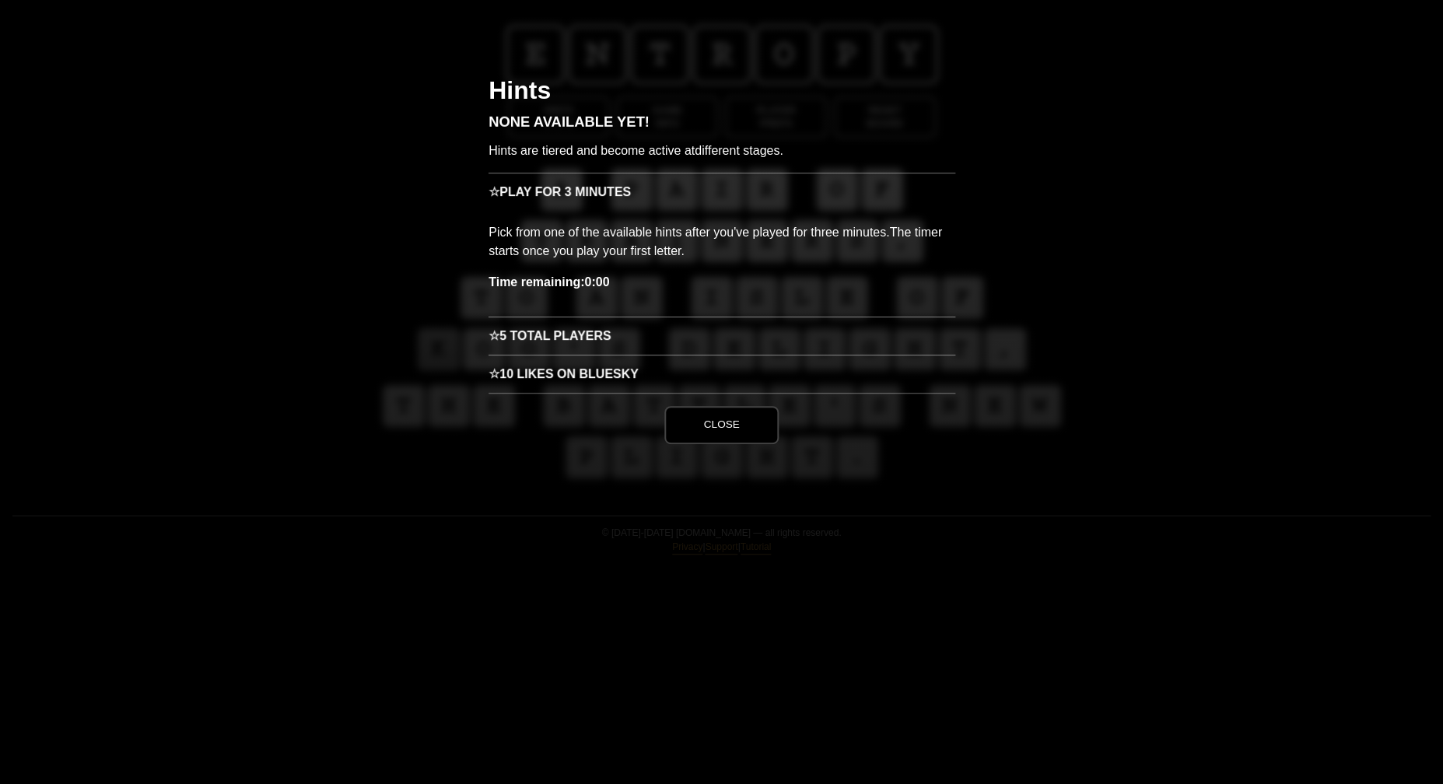
click at [692, 423] on button "Close" at bounding box center [721, 424] width 114 height 37
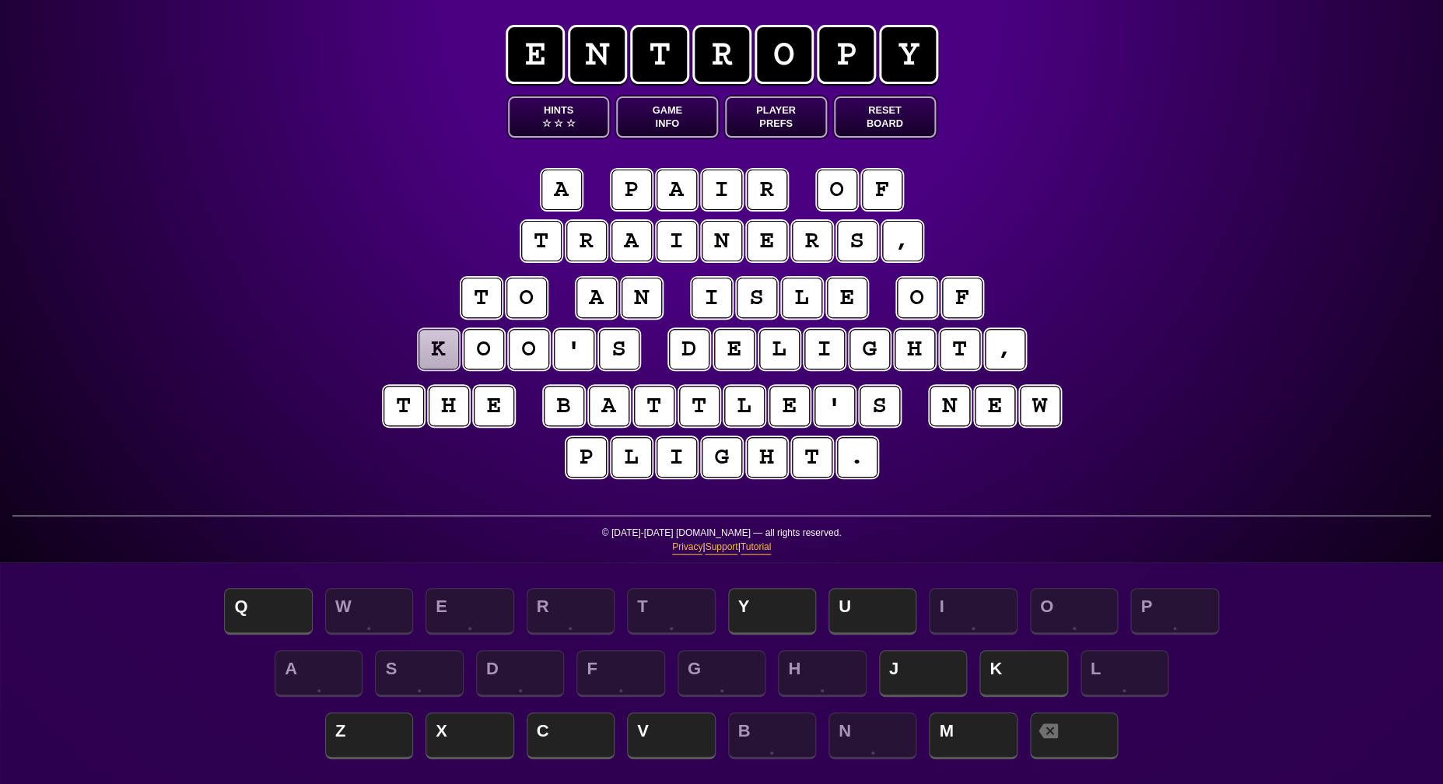
click at [441, 348] on puzzle-tile "k" at bounding box center [439, 349] width 40 height 40
click at [378, 730] on span "Z" at bounding box center [369, 737] width 88 height 46
click at [435, 364] on puzzle-tile "z" at bounding box center [439, 349] width 40 height 40
click at [16, 656] on div "A S D F G H J K L" at bounding box center [722, 675] width 1412 height 62
click at [447, 350] on puzzle-tile "z" at bounding box center [439, 349] width 40 height 40
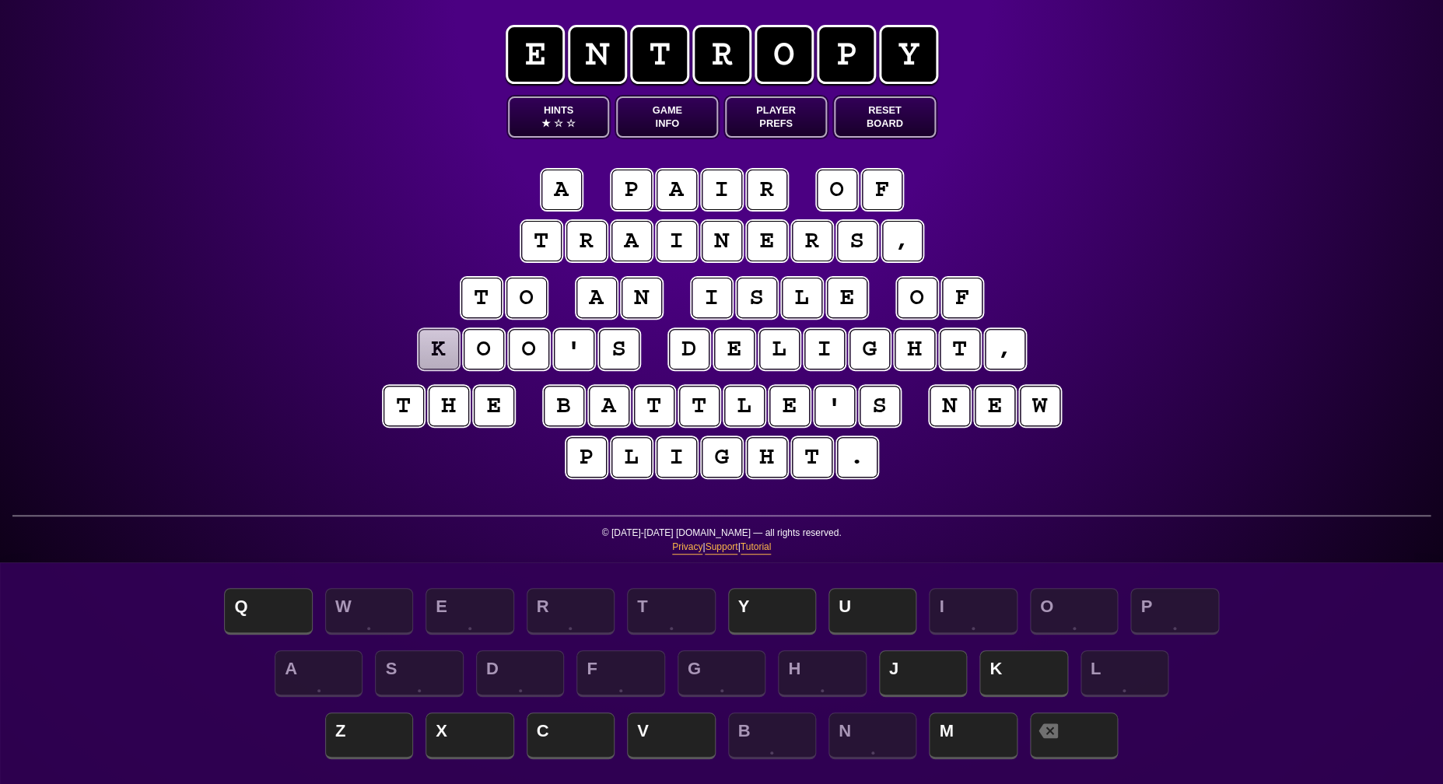
click at [559, 117] on span "☆" at bounding box center [558, 123] width 9 height 13
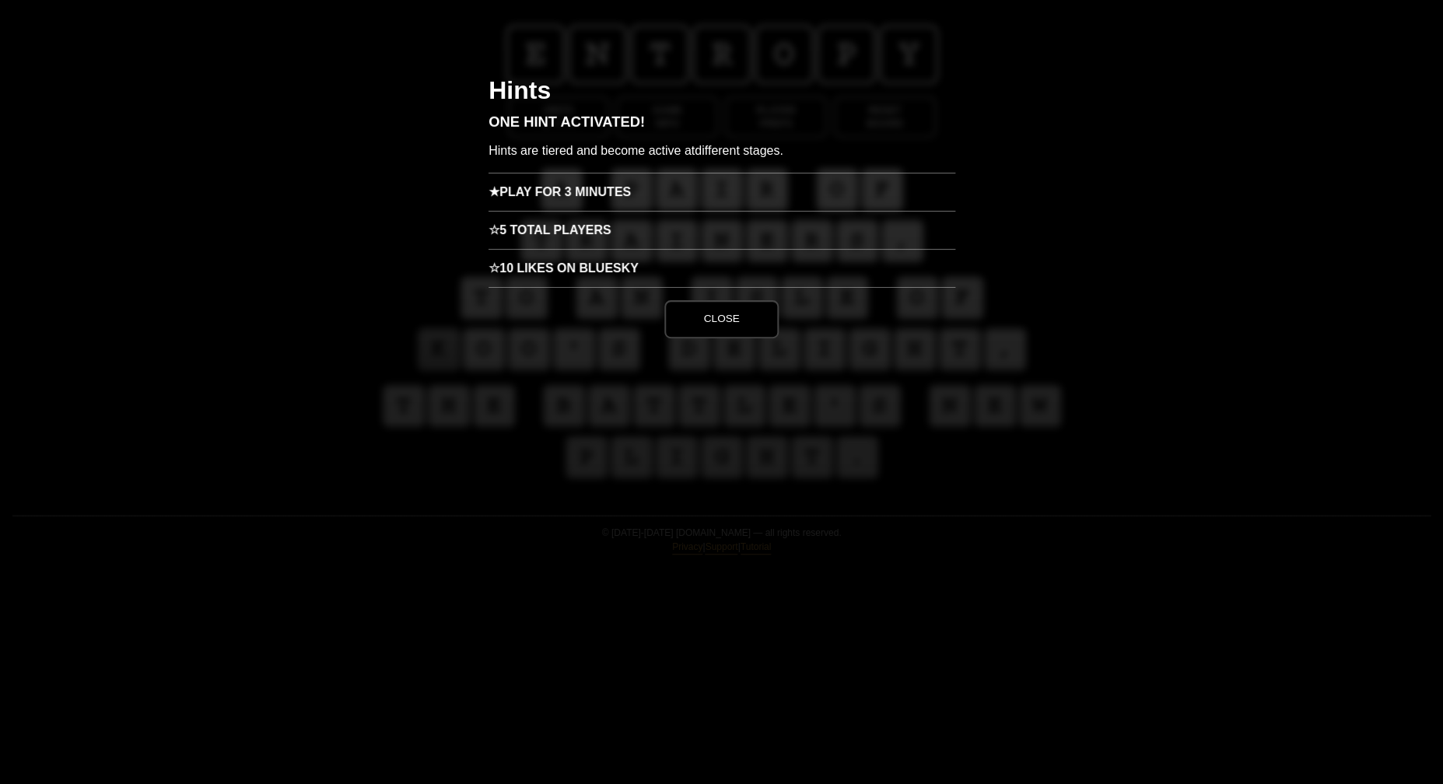
click at [584, 199] on h3 "★ Play for 3 minutes" at bounding box center [722, 192] width 467 height 38
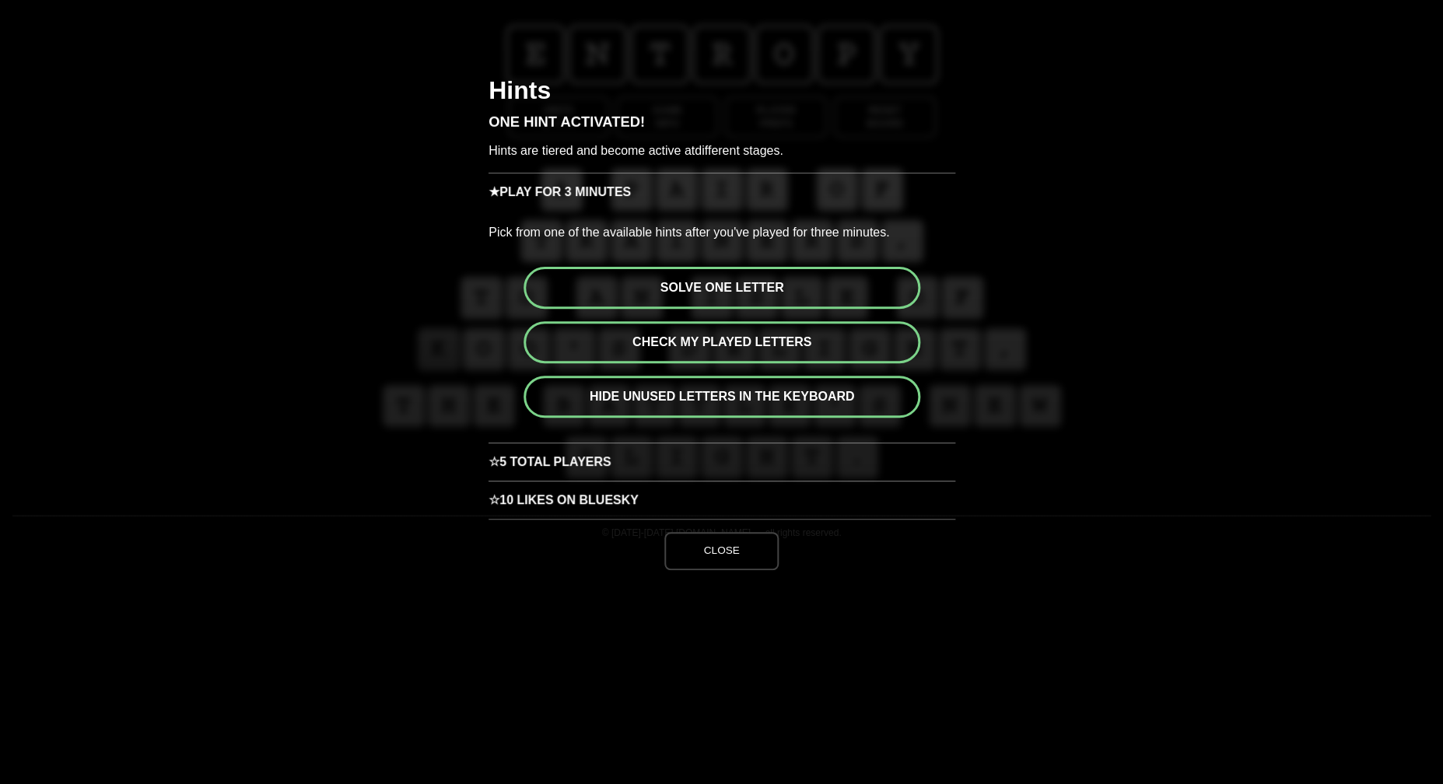
click at [719, 295] on button "Solve one letter" at bounding box center [722, 288] width 397 height 42
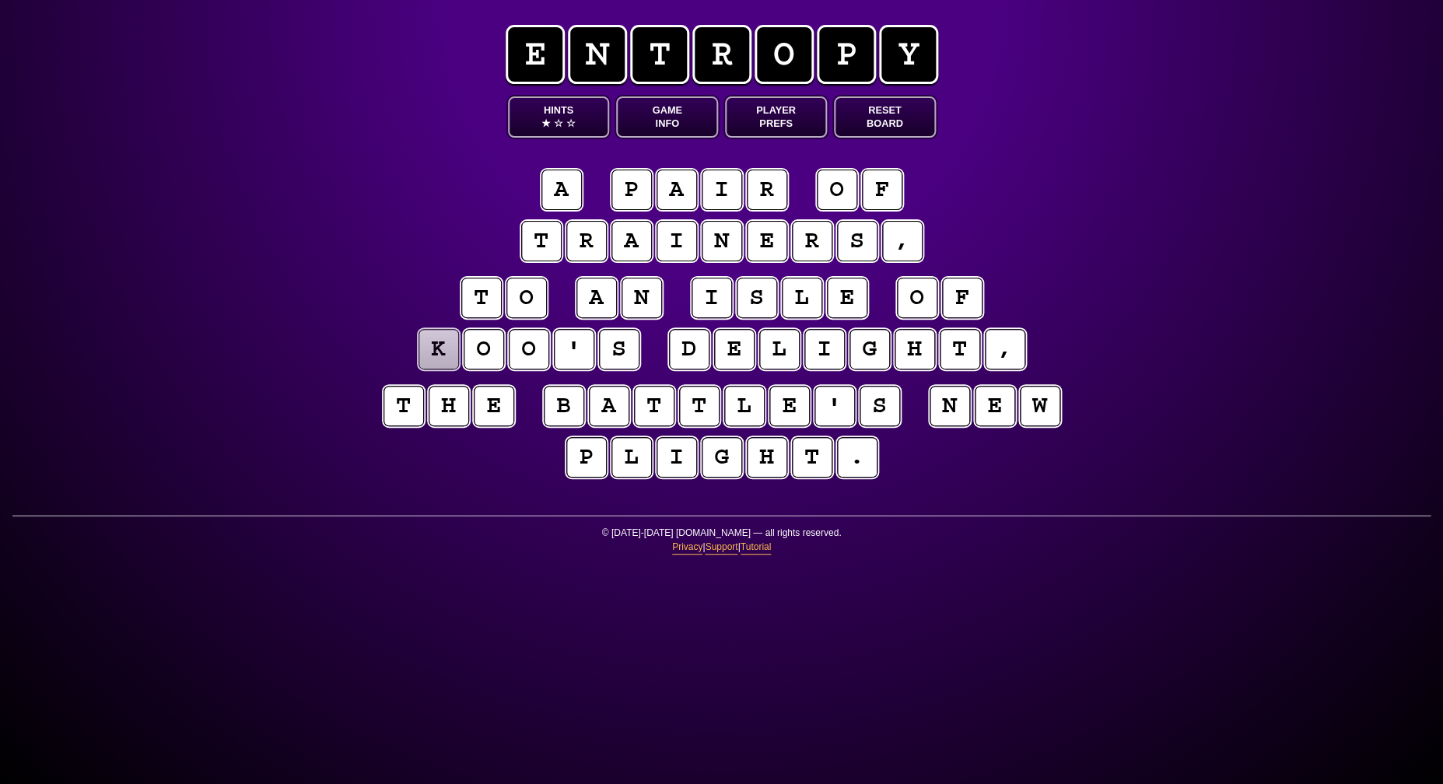
click at [453, 344] on puzzle-tile "k" at bounding box center [439, 349] width 40 height 40
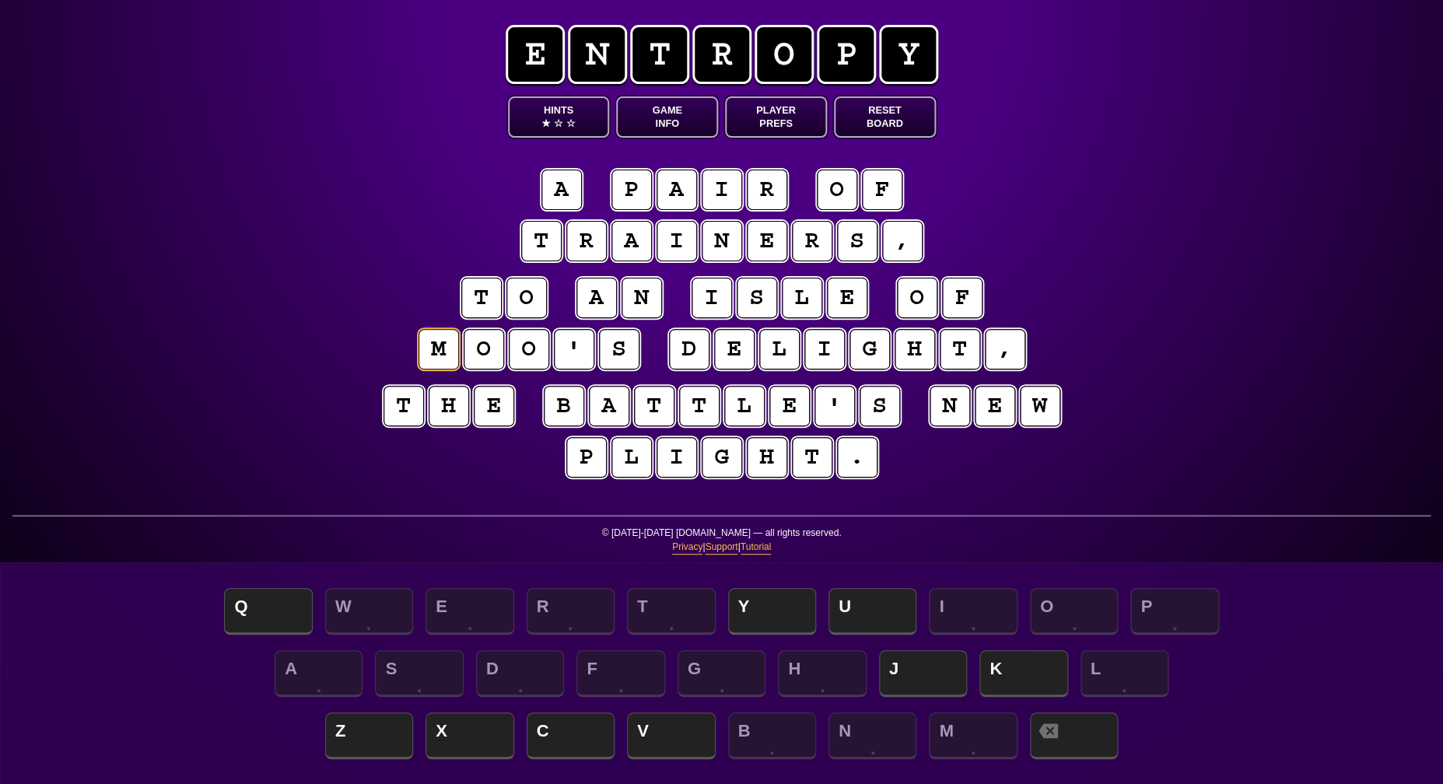
click at [370, 205] on puzzle-line "a p a i r o f t r a i n e r s ," at bounding box center [722, 217] width 797 height 102
click at [361, 199] on puzzle-line "a p a i r o f t r a i n e r s ," at bounding box center [722, 217] width 797 height 102
click at [568, 412] on puzzle-tile "b" at bounding box center [564, 406] width 40 height 40
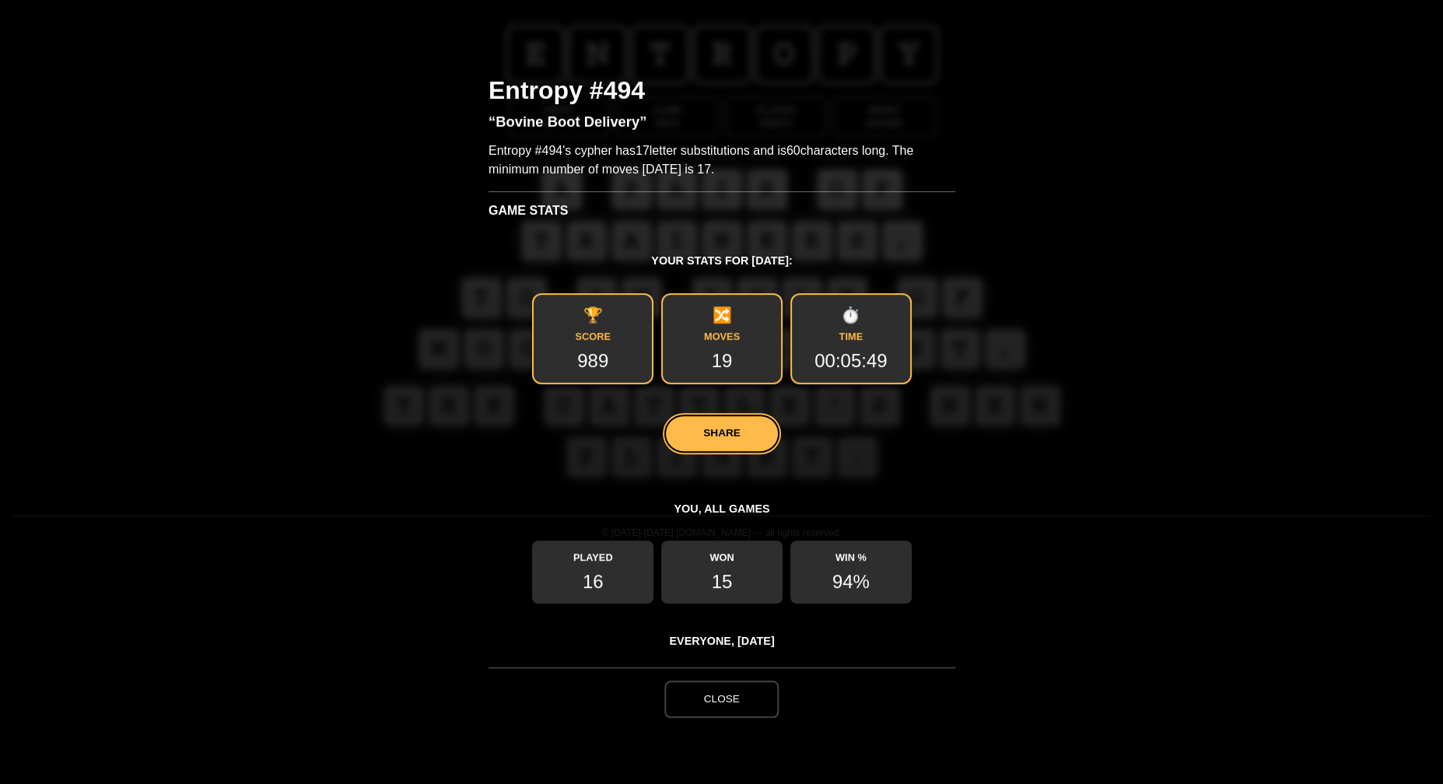
scroll to position [1, 0]
